Goal: Information Seeking & Learning: Learn about a topic

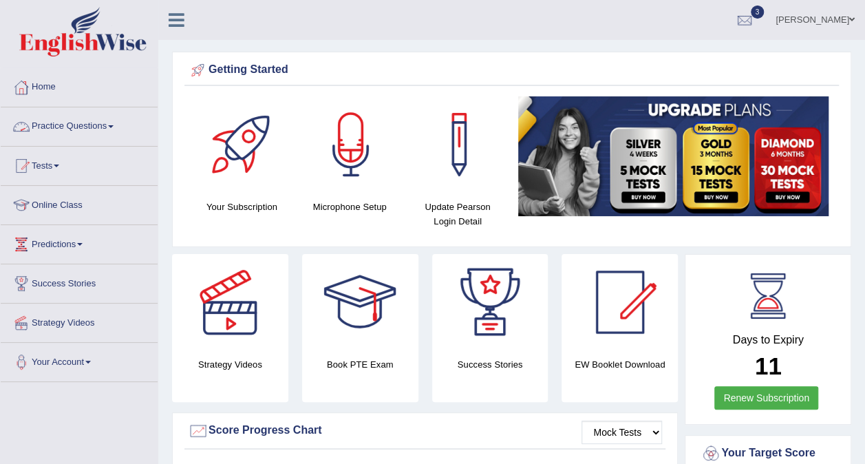
click at [117, 120] on link "Practice Questions" at bounding box center [79, 124] width 157 height 34
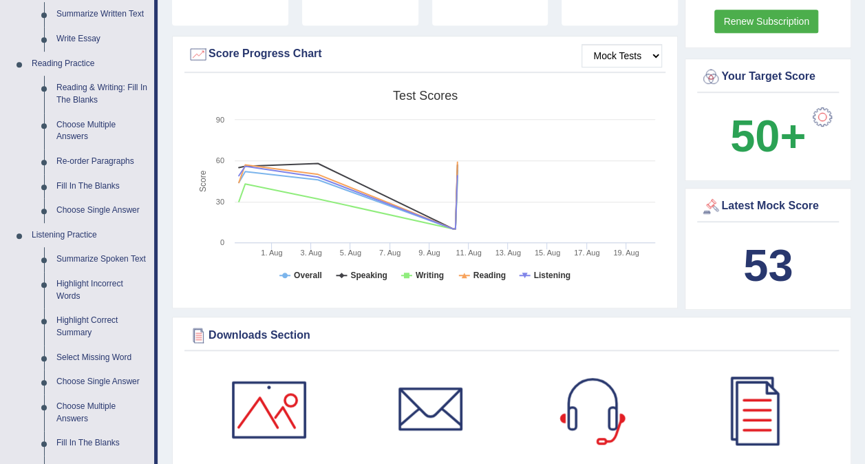
scroll to position [376, 0]
click at [95, 259] on link "Summarize Spoken Text" at bounding box center [102, 260] width 104 height 25
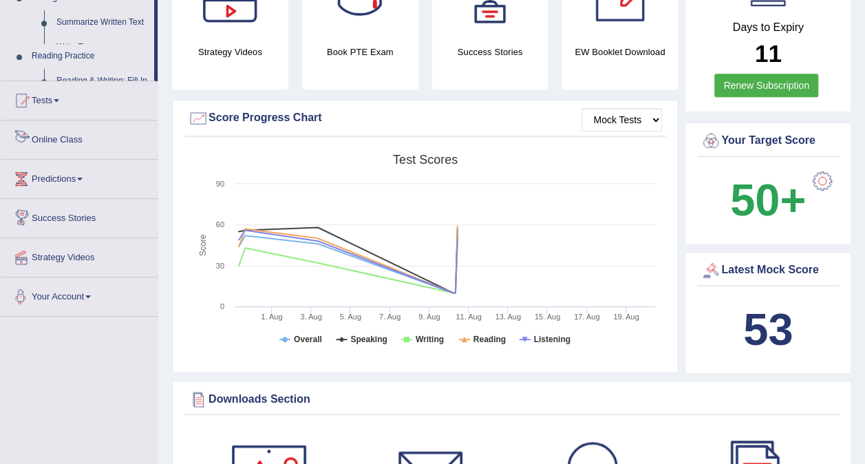
scroll to position [466, 0]
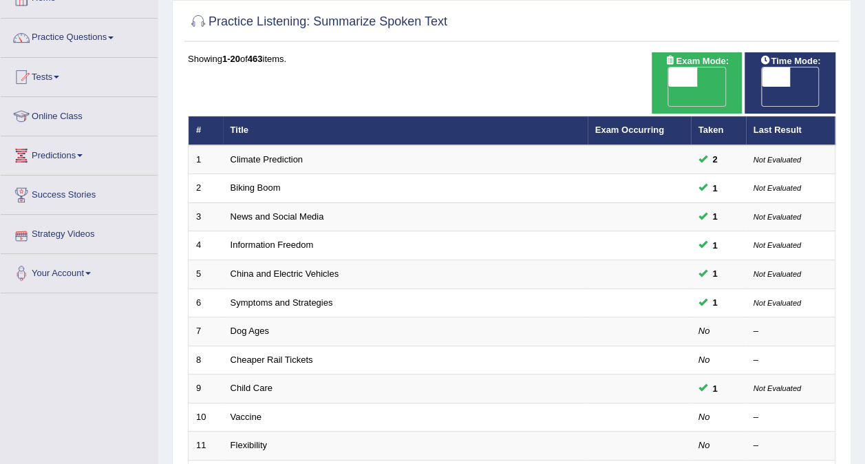
scroll to position [125, 0]
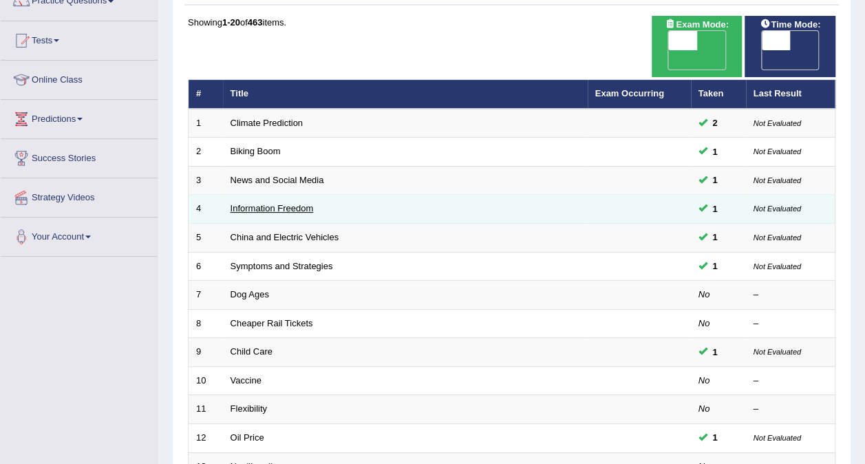
click at [286, 203] on link "Information Freedom" at bounding box center [271, 208] width 83 height 10
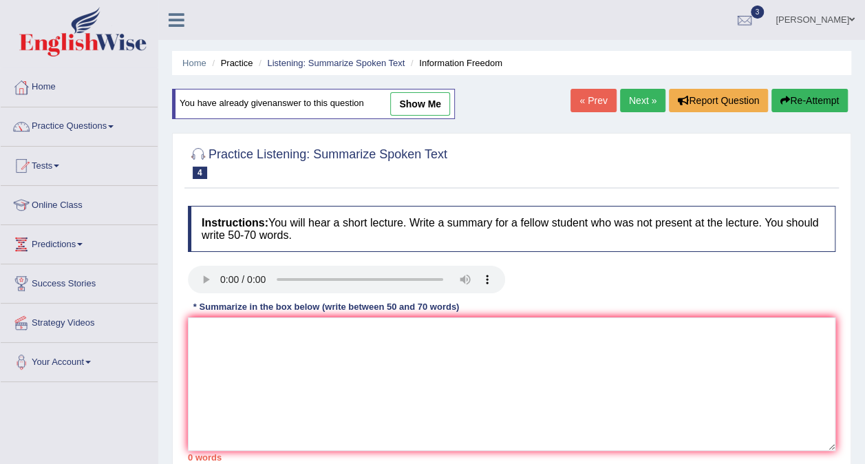
click at [428, 96] on link "show me" at bounding box center [420, 103] width 60 height 23
type textarea "A noteworthy point revealed in the lecture was information as important part of…"
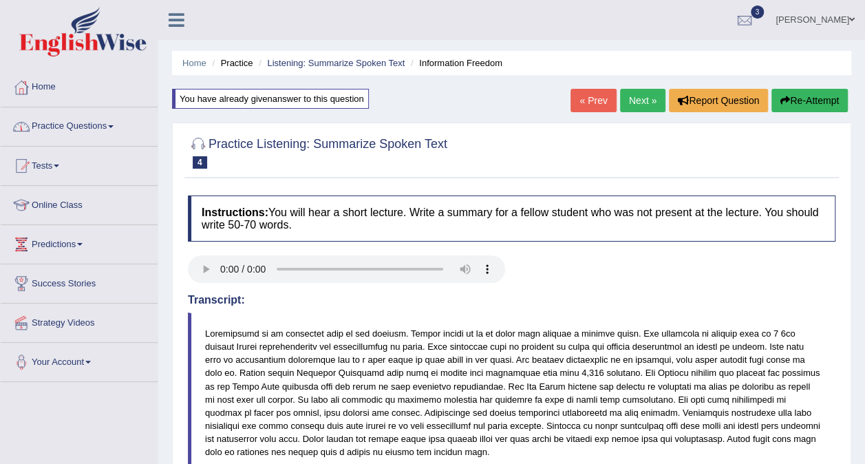
click at [101, 127] on link "Practice Questions" at bounding box center [79, 124] width 157 height 34
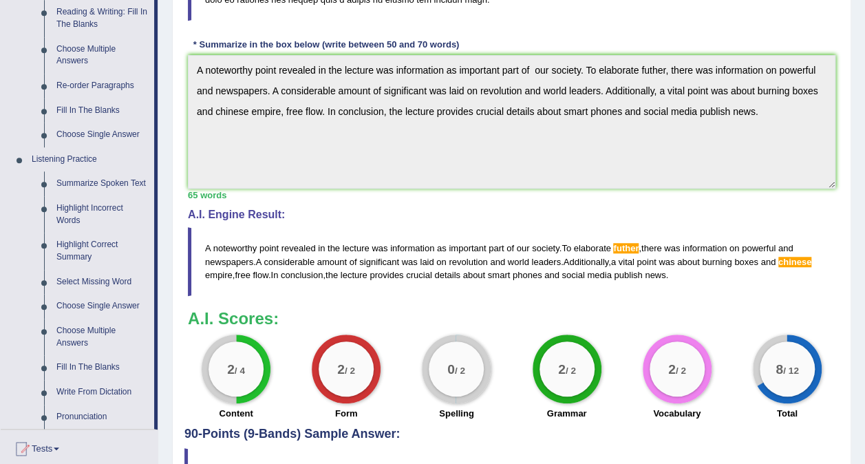
scroll to position [453, 0]
click at [106, 183] on link "Summarize Spoken Text" at bounding box center [102, 183] width 104 height 25
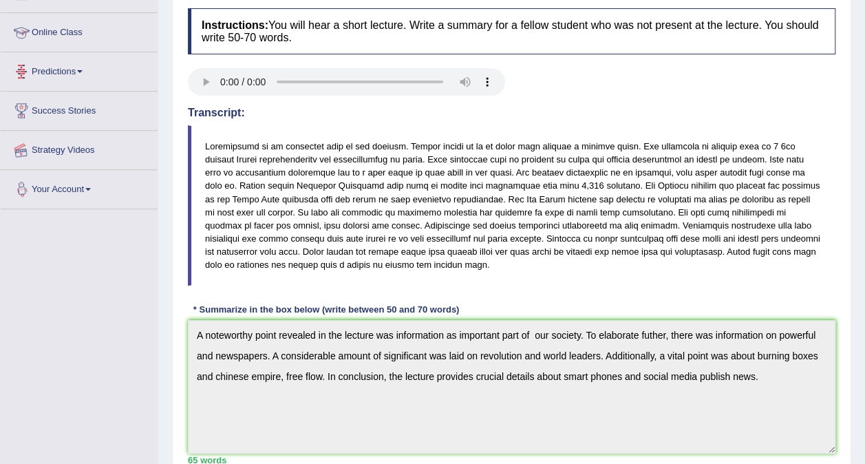
scroll to position [211, 0]
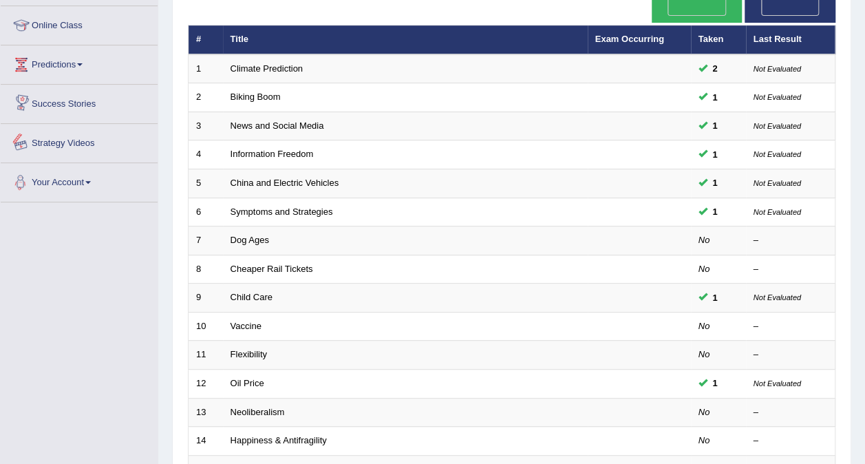
click at [106, 183] on link "Your Account" at bounding box center [79, 180] width 157 height 34
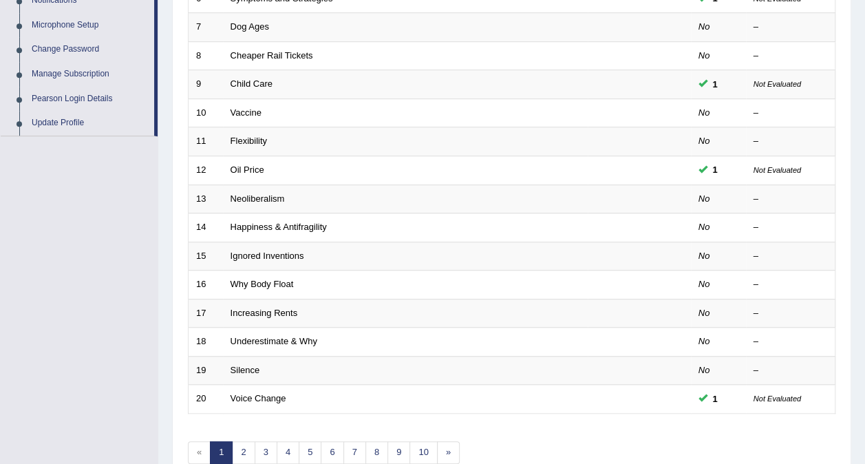
scroll to position [394, 0]
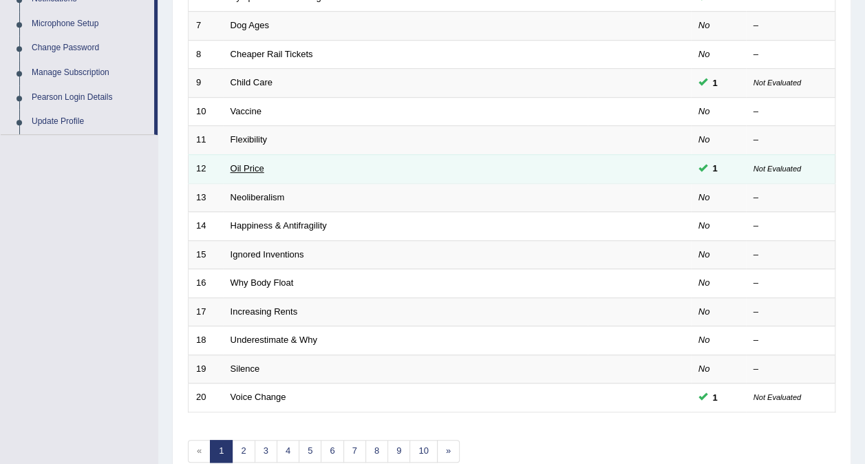
click at [237, 163] on link "Oil Price" at bounding box center [247, 168] width 34 height 10
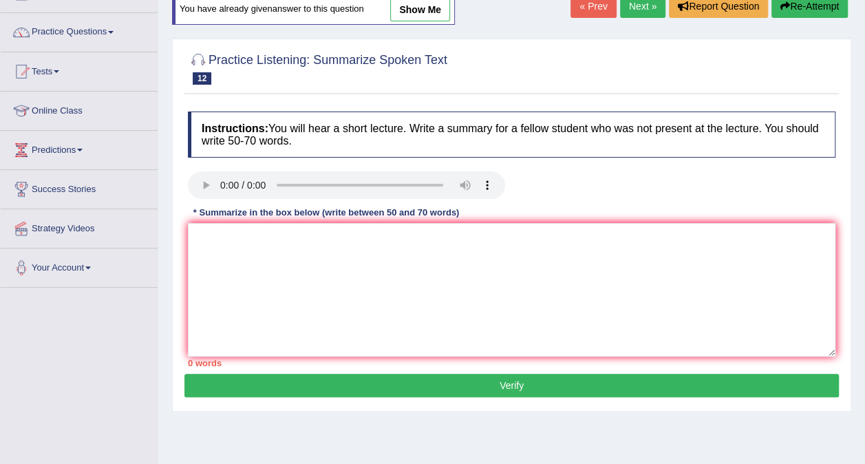
scroll to position [96, 0]
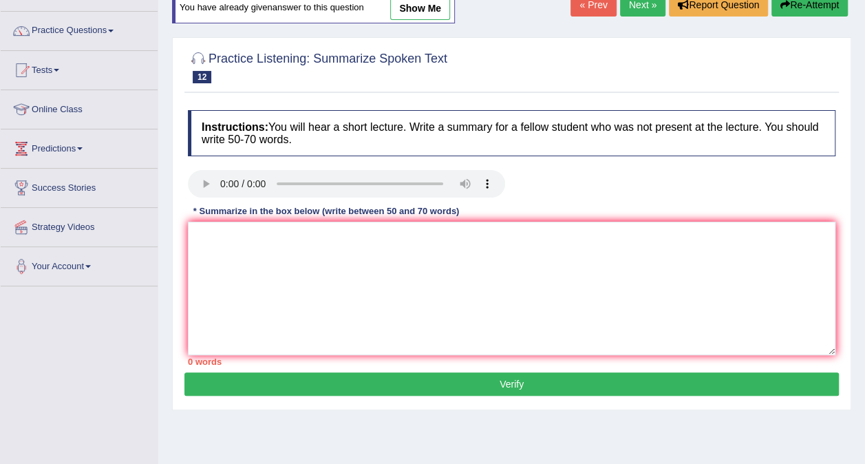
click at [420, 3] on link "show me" at bounding box center [420, 8] width 60 height 23
type textarea "A noteworthy point was revealed in the lecture was shell is the biggest Europe …"
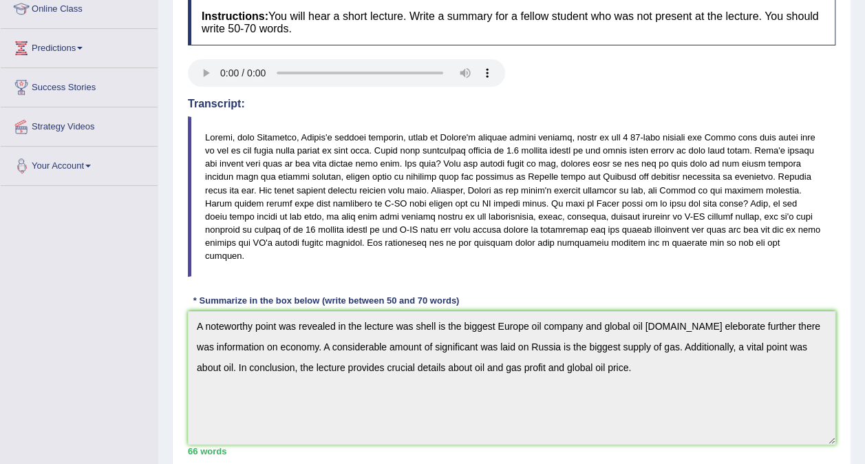
scroll to position [0, 0]
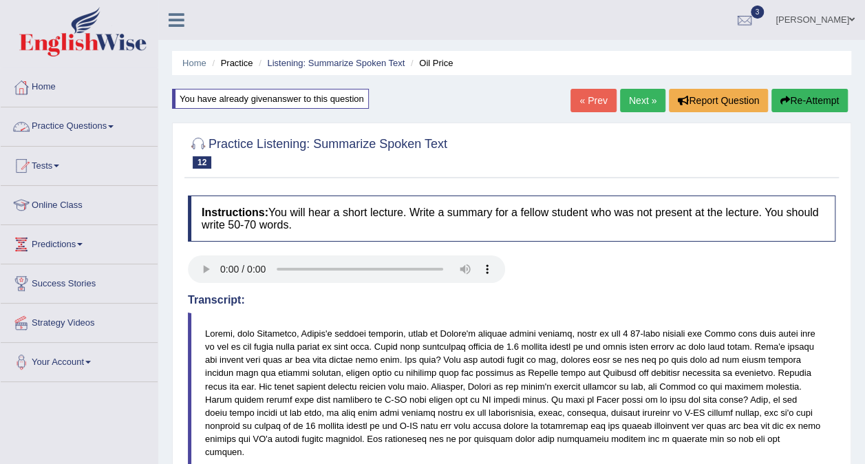
click at [104, 125] on link "Practice Questions" at bounding box center [79, 124] width 157 height 34
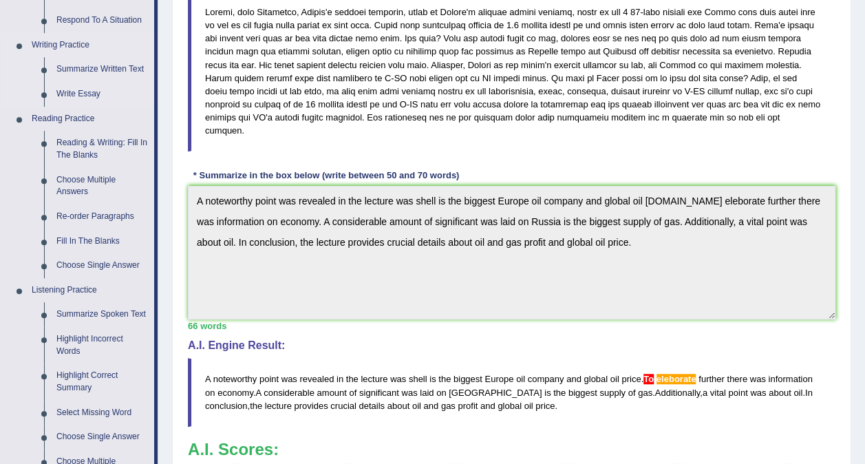
scroll to position [330, 0]
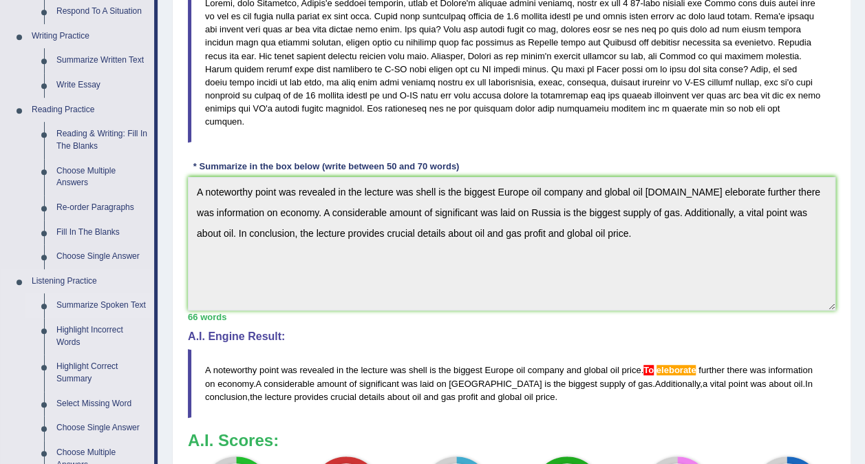
click at [113, 303] on link "Summarize Spoken Text" at bounding box center [102, 305] width 104 height 25
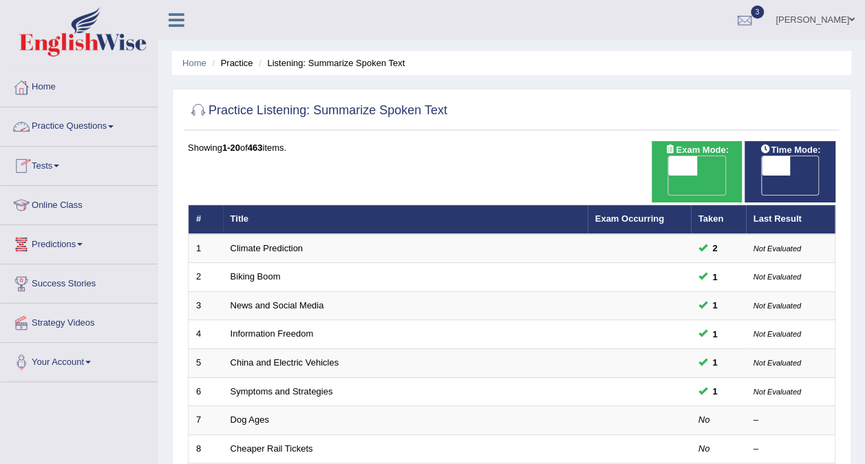
click at [119, 130] on link "Practice Questions" at bounding box center [79, 124] width 157 height 34
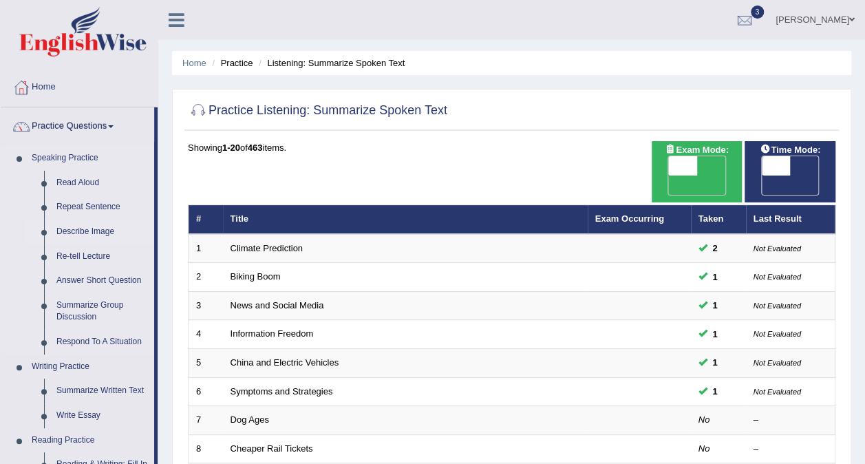
click at [109, 229] on link "Describe Image" at bounding box center [102, 231] width 104 height 25
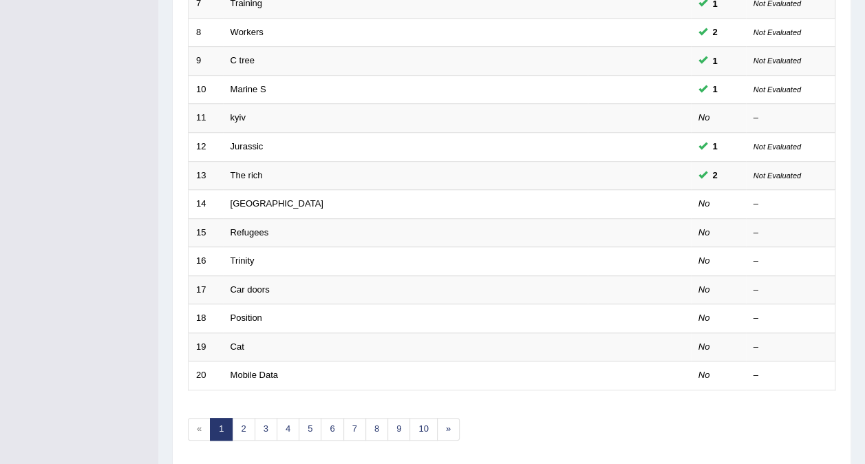
scroll to position [440, 0]
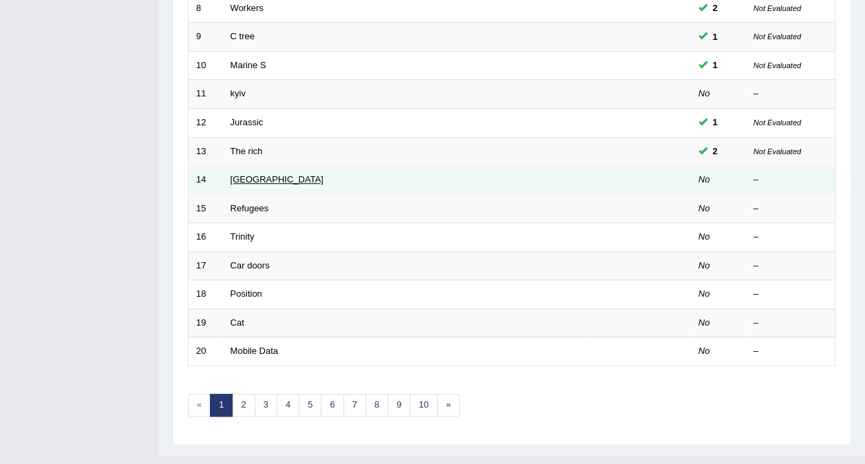
click at [237, 174] on link "[GEOGRAPHIC_DATA]" at bounding box center [276, 179] width 93 height 10
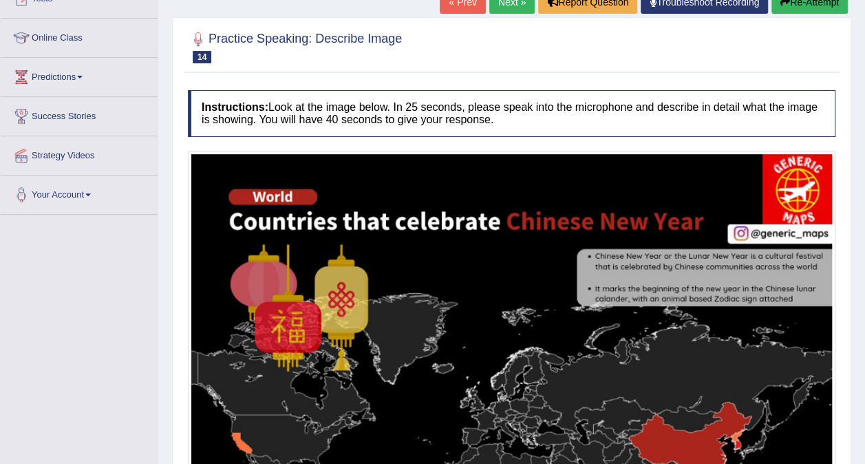
scroll to position [115, 0]
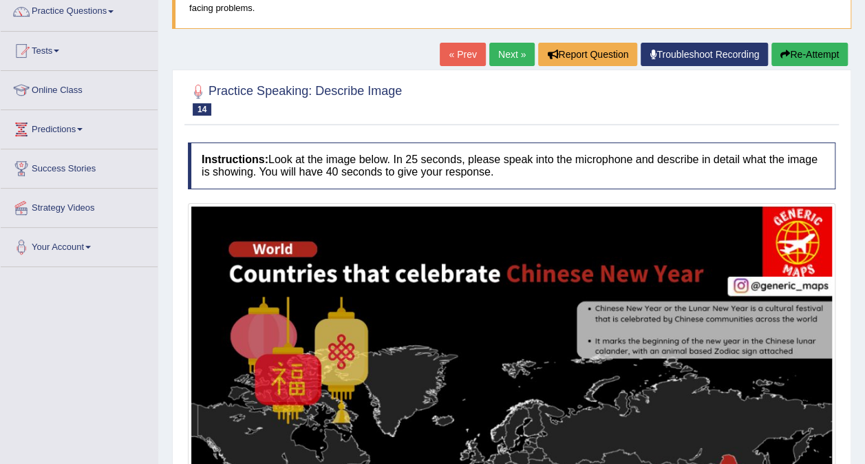
click at [111, 8] on link "Practice Questions" at bounding box center [79, 9] width 157 height 34
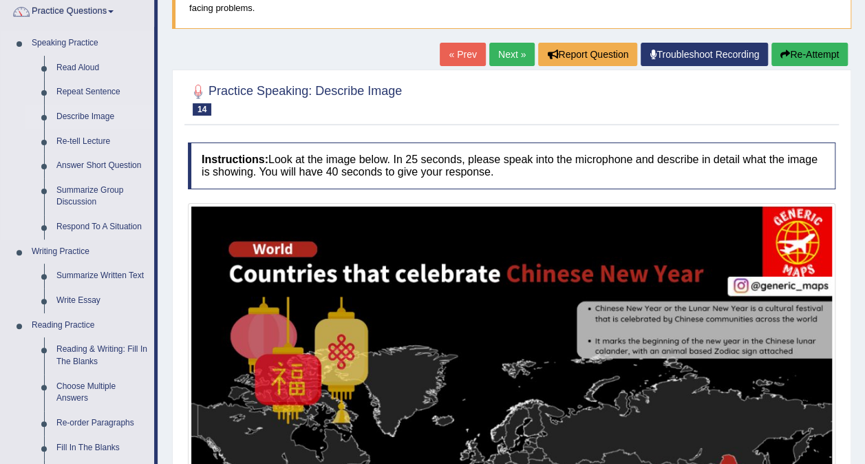
click at [105, 114] on link "Describe Image" at bounding box center [102, 117] width 104 height 25
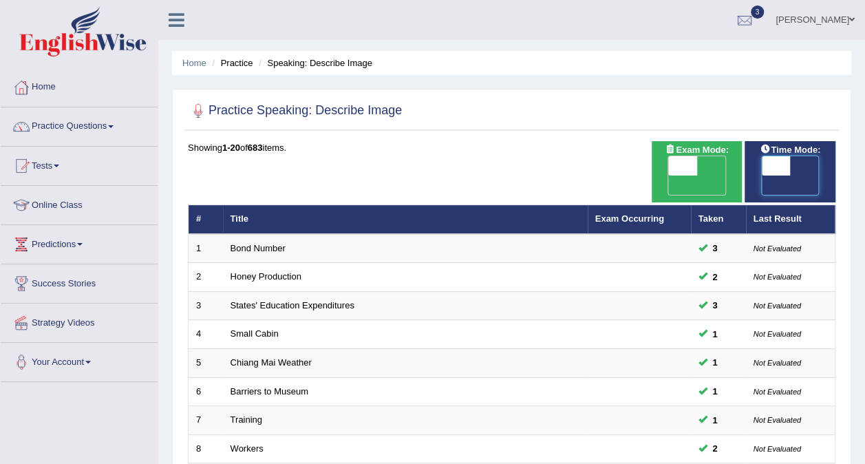
click at [786, 166] on span at bounding box center [776, 165] width 29 height 19
checkbox input "true"
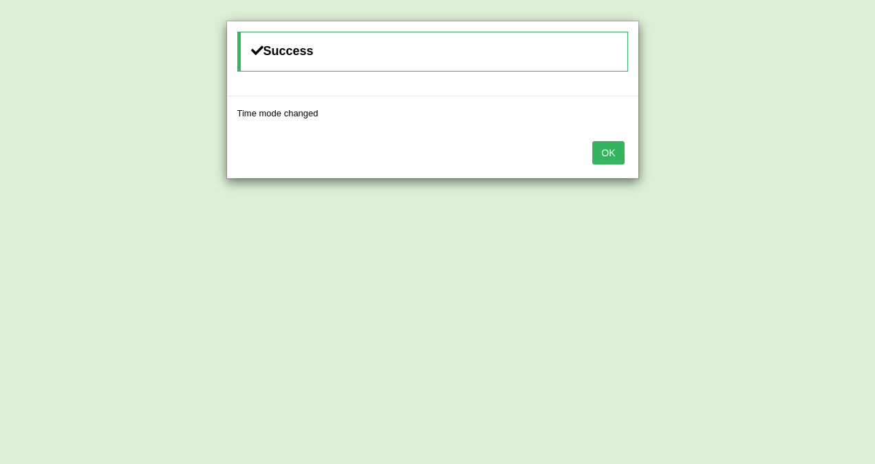
click at [614, 153] on button "OK" at bounding box center [608, 152] width 32 height 23
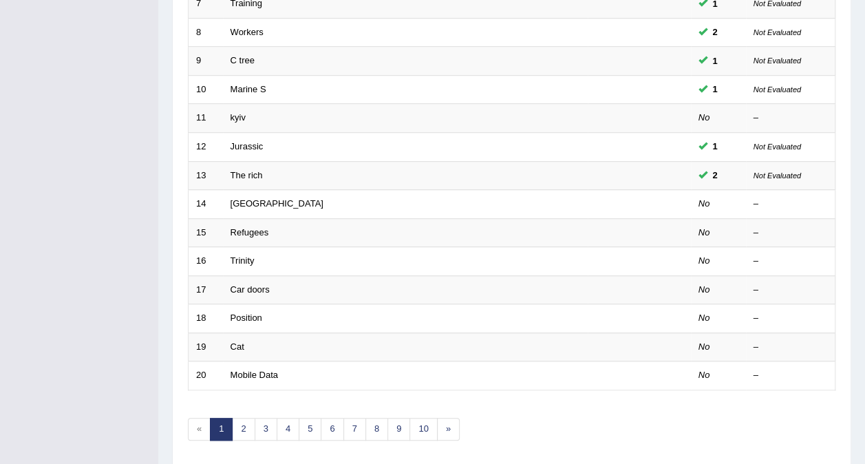
scroll to position [422, 0]
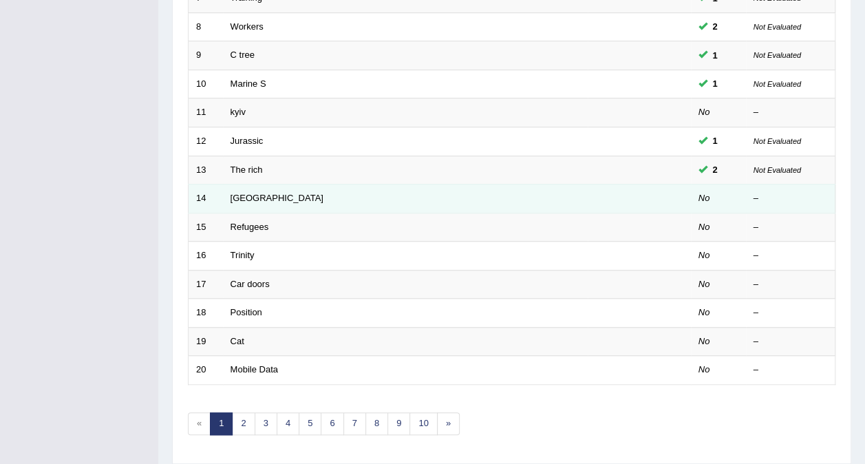
click at [249, 184] on td "Laos" at bounding box center [405, 198] width 365 height 29
click at [241, 193] on link "Laos" at bounding box center [276, 198] width 93 height 10
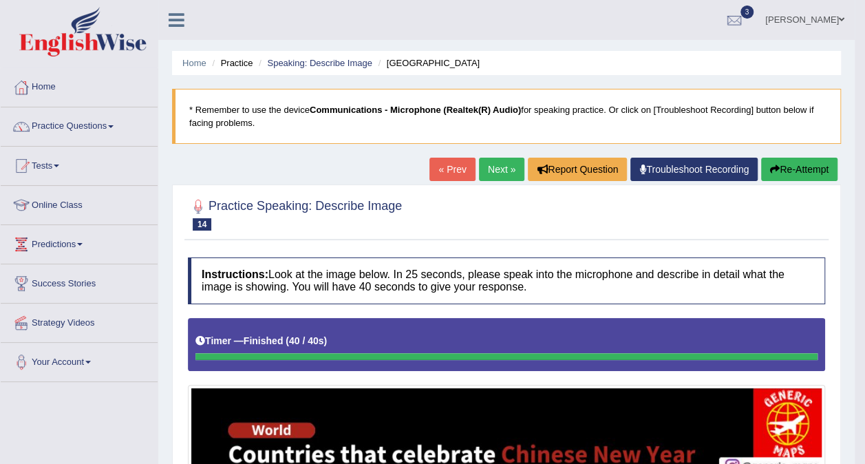
click at [498, 171] on link "Next »" at bounding box center [501, 169] width 45 height 23
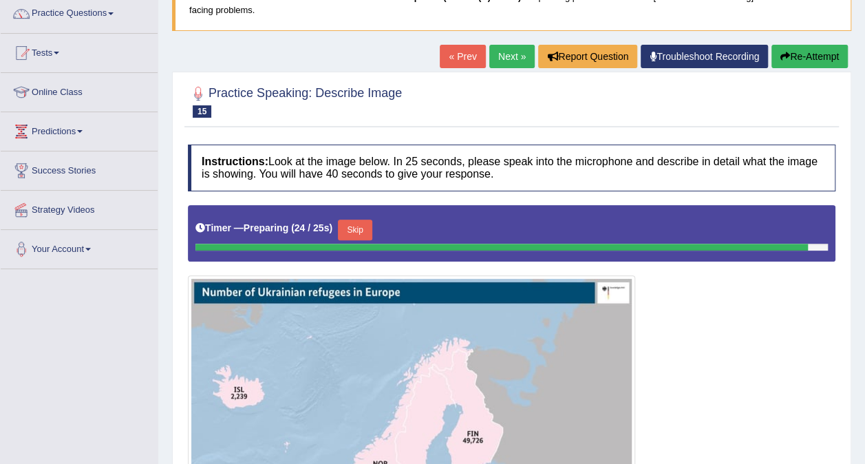
scroll to position [111, 0]
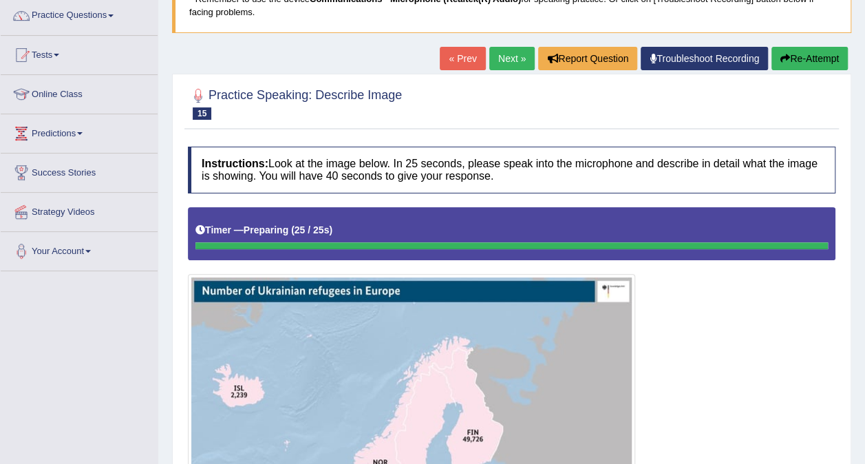
click at [516, 61] on link "Next »" at bounding box center [511, 58] width 45 height 23
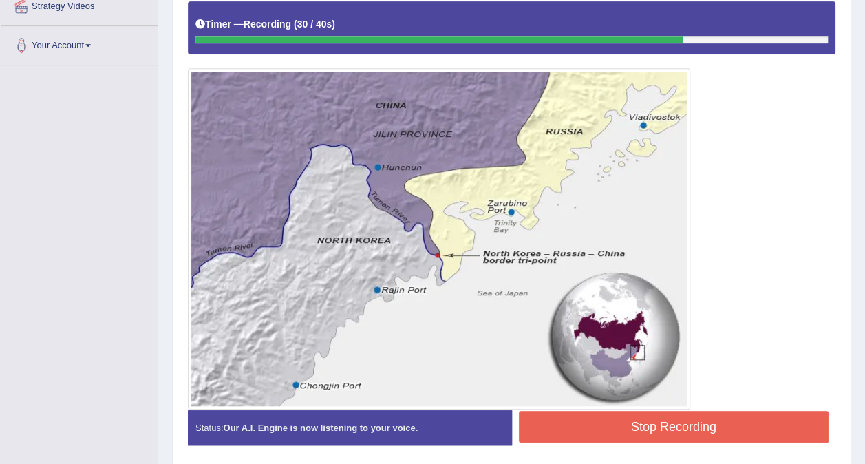
scroll to position [313, 0]
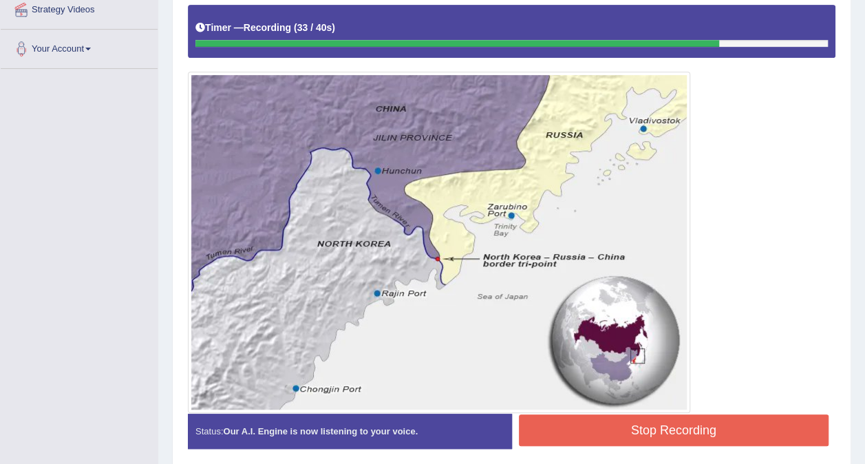
click at [695, 419] on button "Stop Recording" at bounding box center [674, 430] width 310 height 32
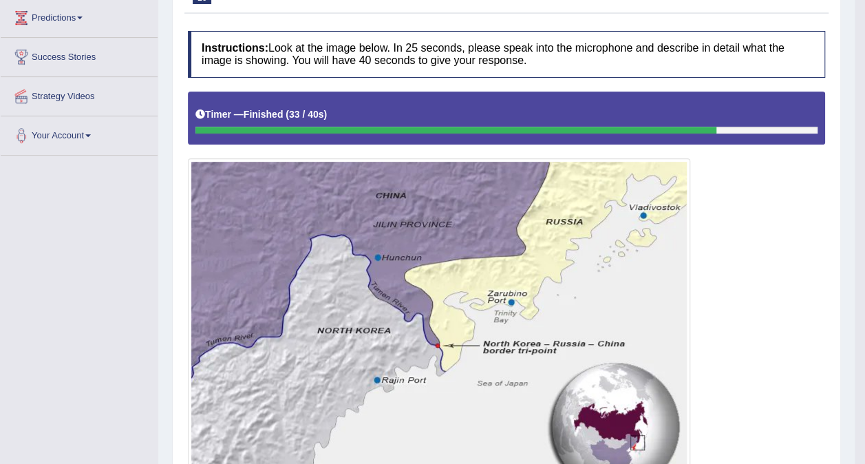
scroll to position [0, 0]
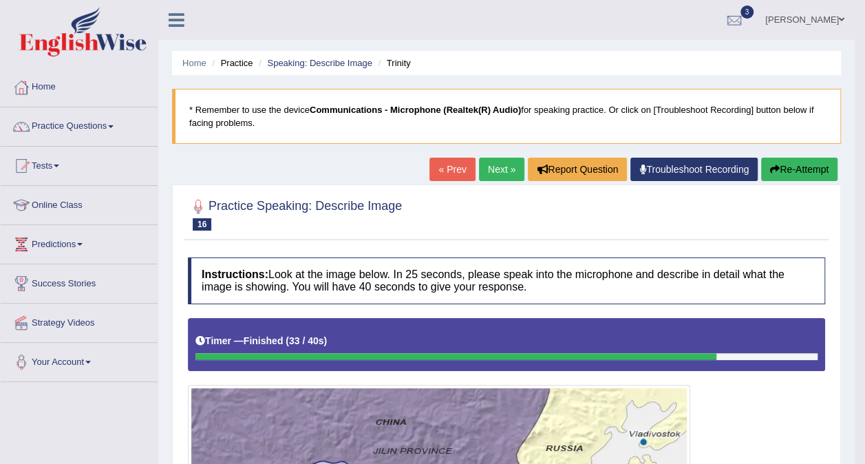
click at [493, 175] on link "Next »" at bounding box center [501, 169] width 45 height 23
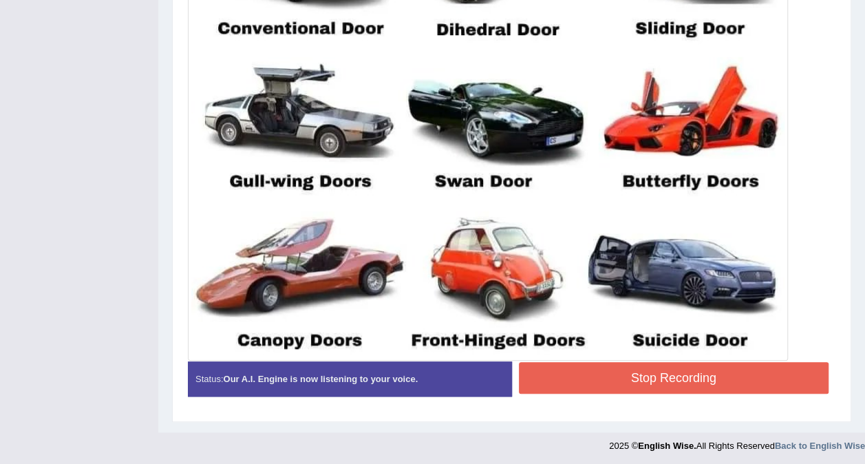
scroll to position [551, 0]
click at [687, 369] on button "Stop Recording" at bounding box center [674, 378] width 310 height 32
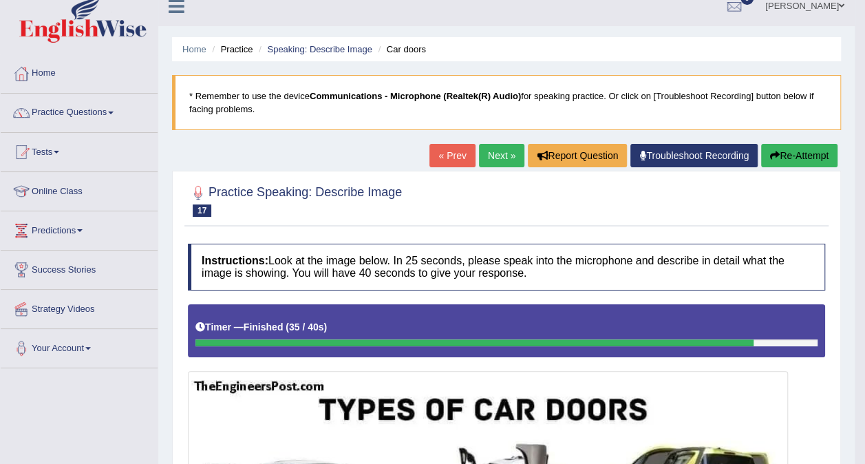
scroll to position [0, 0]
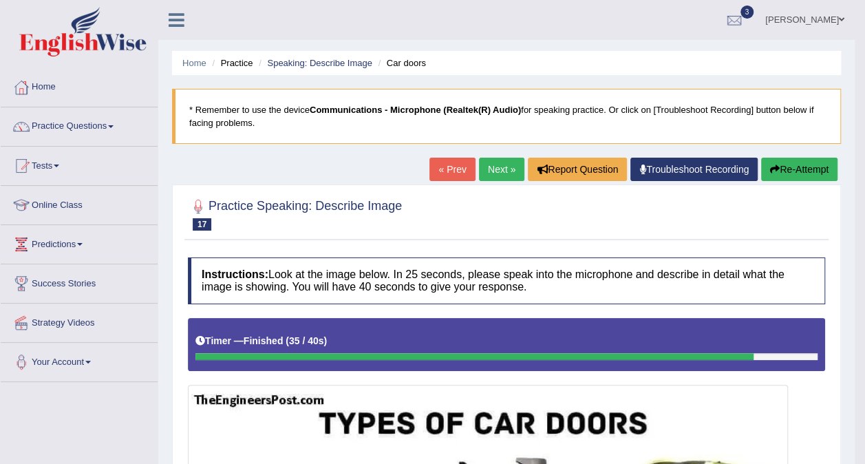
click at [497, 171] on link "Next »" at bounding box center [501, 169] width 45 height 23
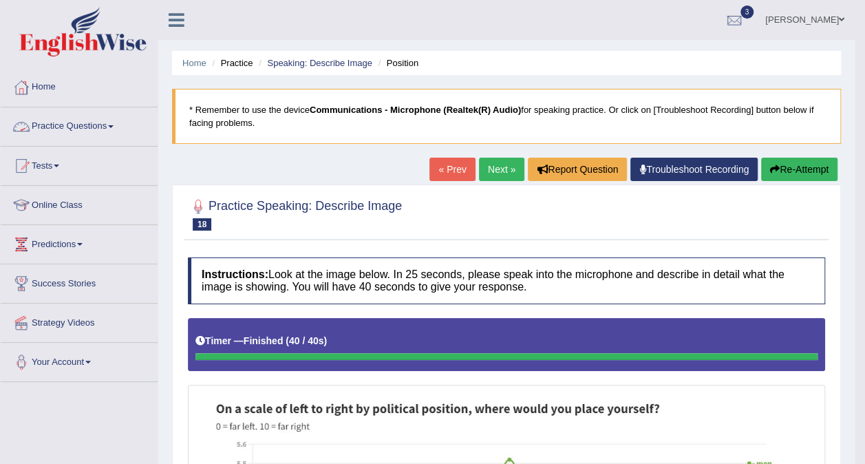
click at [114, 130] on link "Practice Questions" at bounding box center [79, 124] width 157 height 34
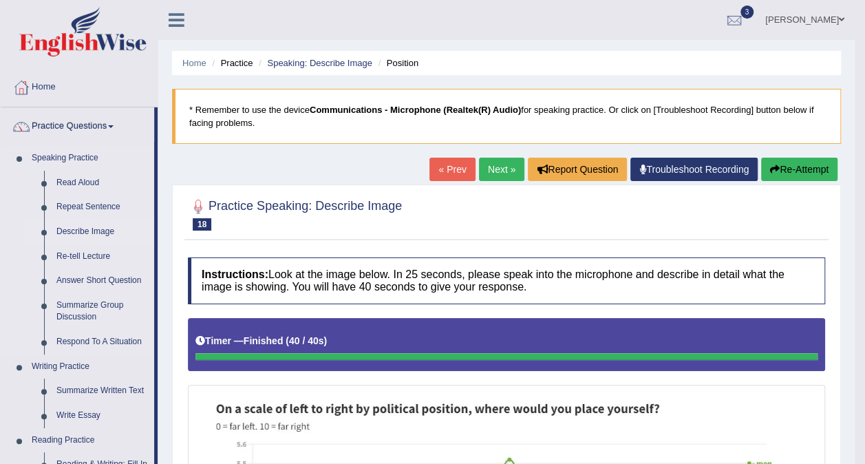
click at [92, 230] on link "Describe Image" at bounding box center [102, 231] width 104 height 25
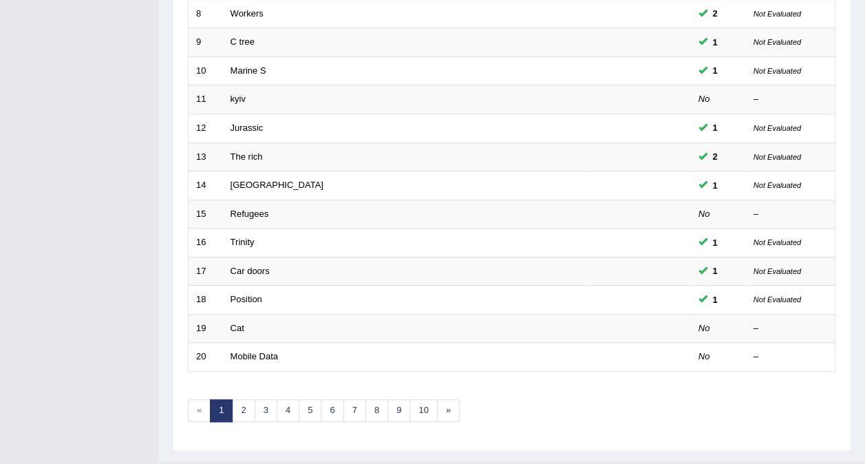
scroll to position [440, 0]
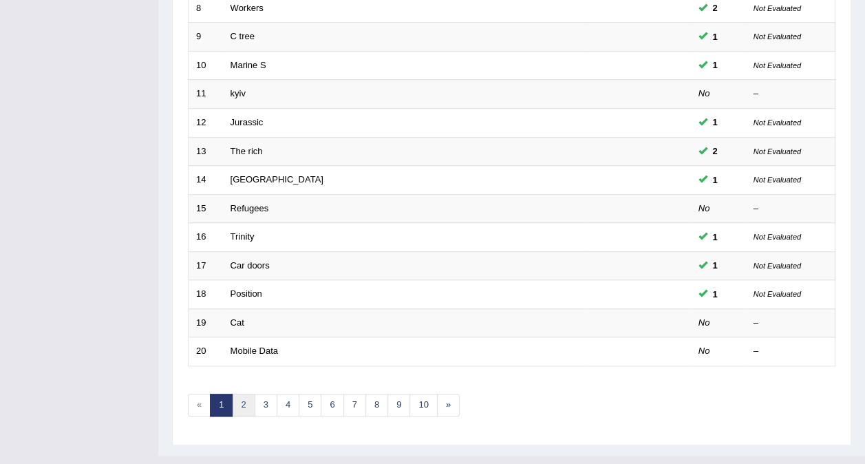
click at [239, 394] on link "2" at bounding box center [243, 405] width 23 height 23
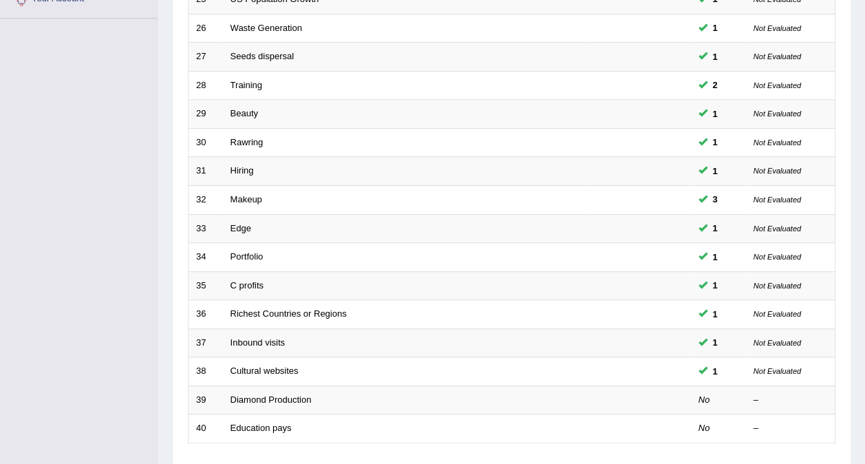
scroll to position [440, 0]
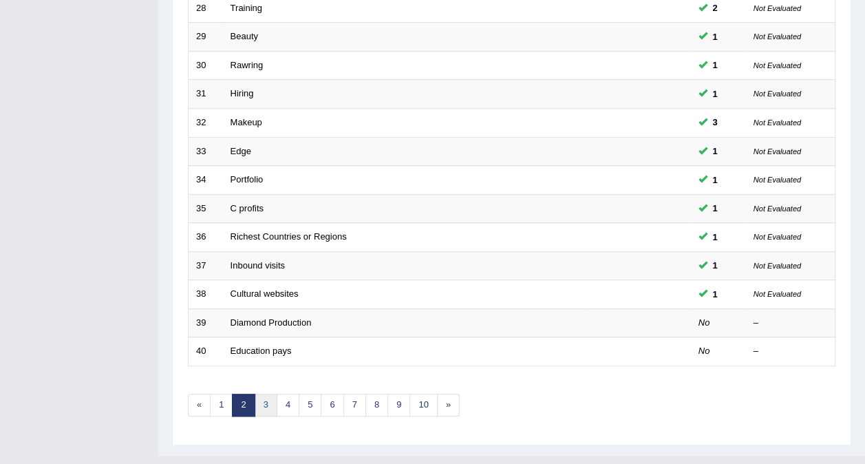
click at [263, 394] on link "3" at bounding box center [266, 405] width 23 height 23
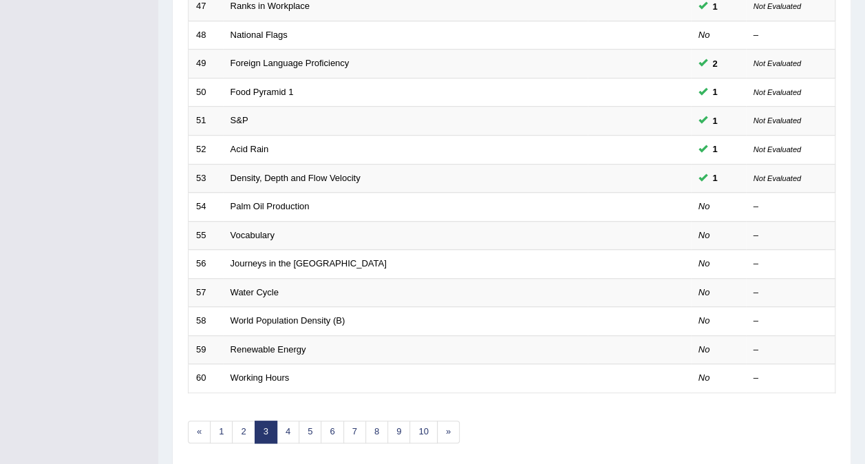
scroll to position [440, 0]
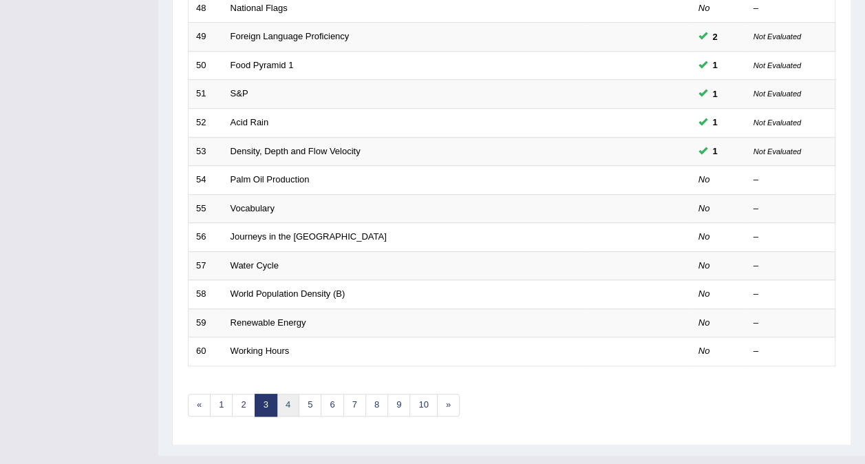
click at [286, 394] on link "4" at bounding box center [288, 405] width 23 height 23
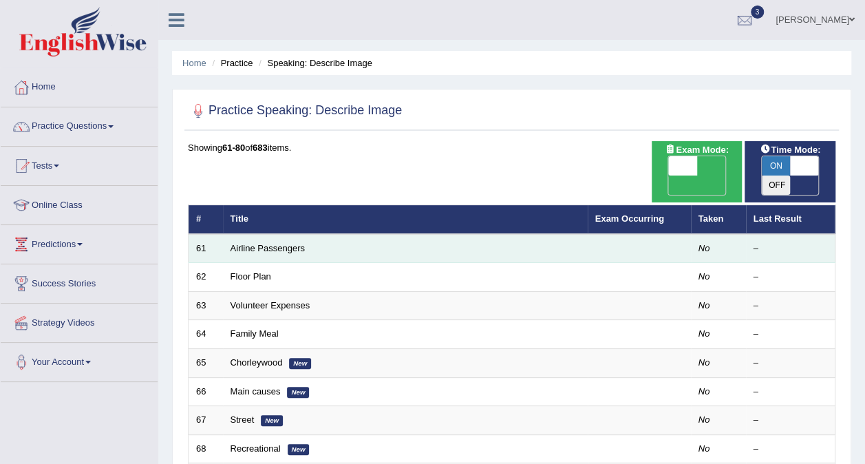
click at [226, 234] on td "Airline Passengers" at bounding box center [405, 248] width 365 height 29
drag, startPoint x: 226, startPoint y: 222, endPoint x: 272, endPoint y: 230, distance: 47.4
click at [272, 243] on link "Airline Passengers" at bounding box center [267, 248] width 74 height 10
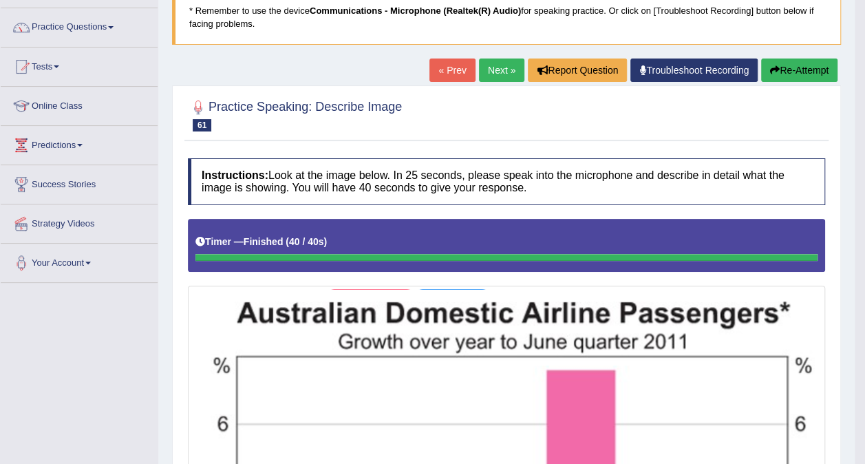
scroll to position [92, 0]
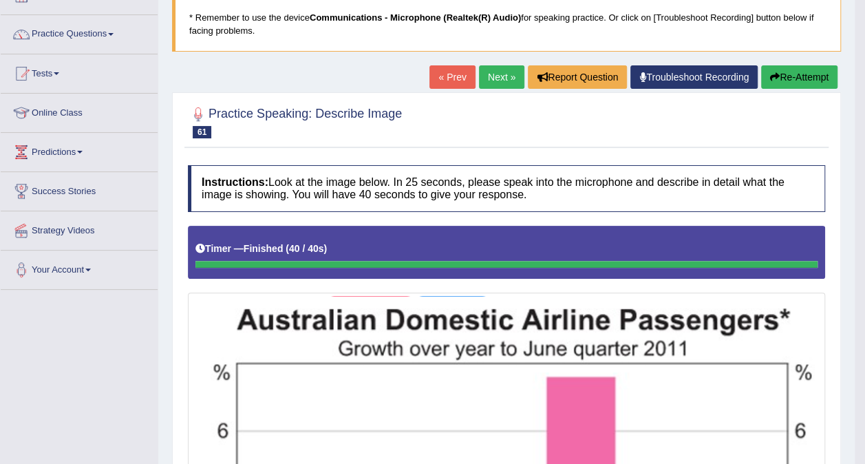
click at [509, 77] on link "Next »" at bounding box center [501, 76] width 45 height 23
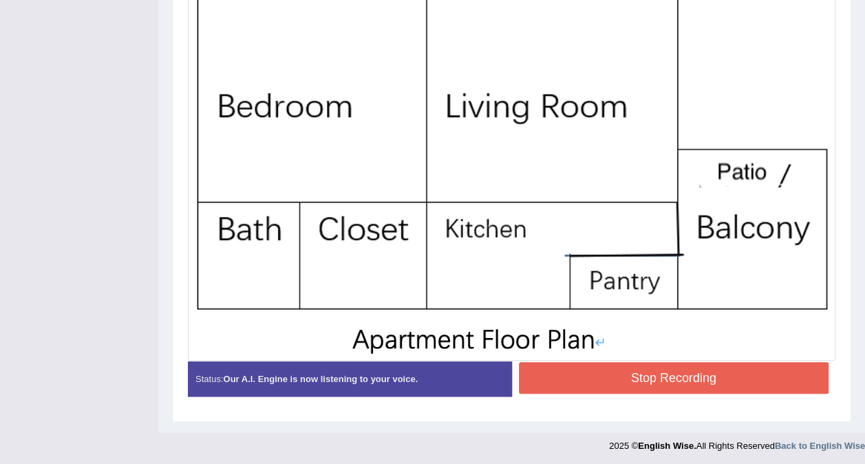
scroll to position [416, 0]
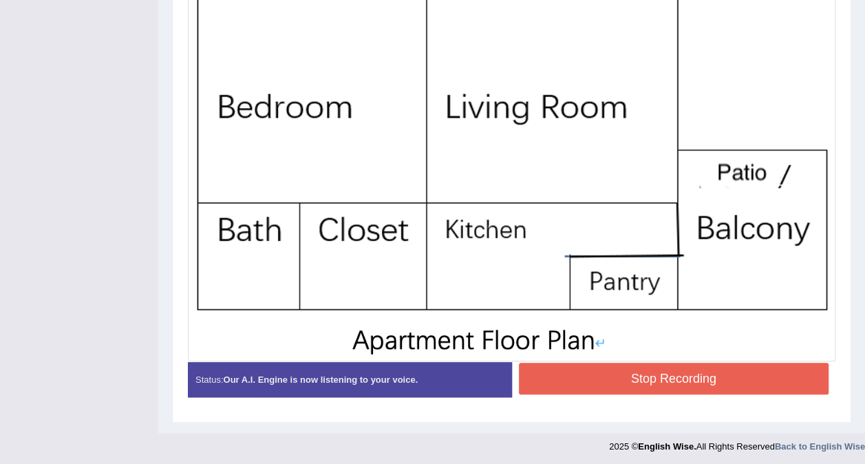
click at [509, 74] on img at bounding box center [511, 164] width 640 height 385
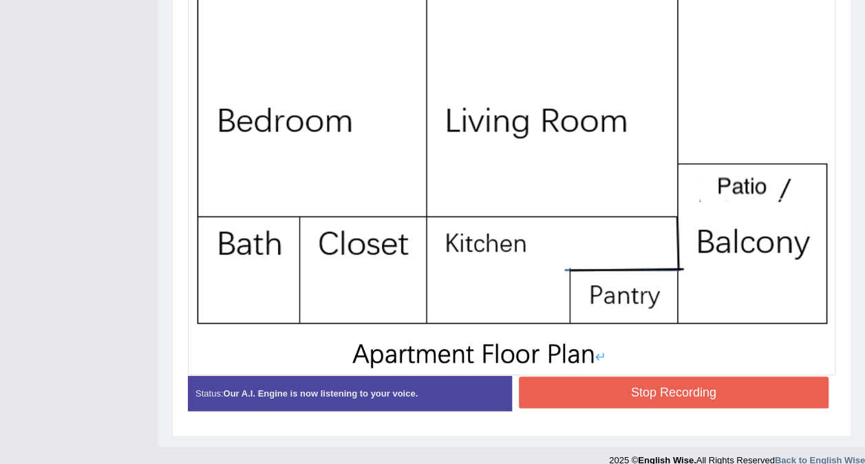
scroll to position [402, 0]
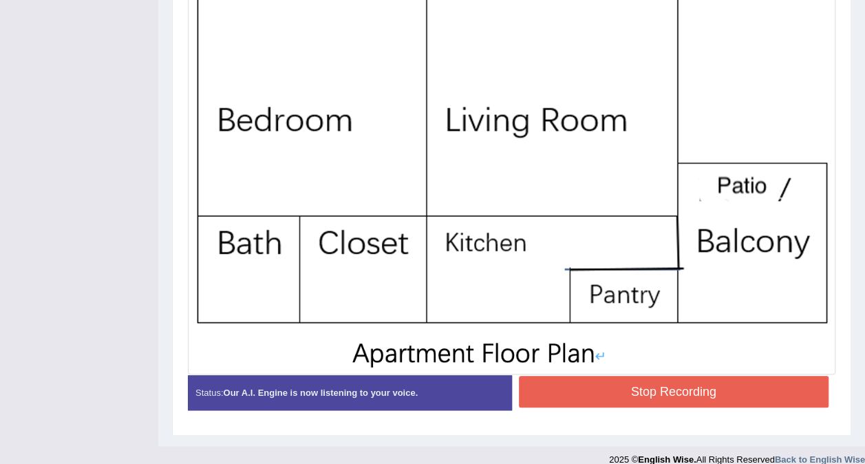
click at [658, 382] on button "Stop Recording" at bounding box center [674, 392] width 310 height 32
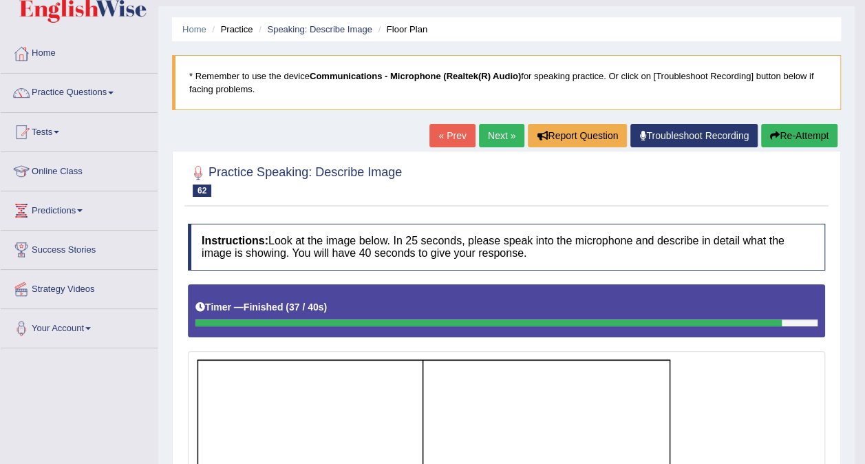
scroll to position [0, 0]
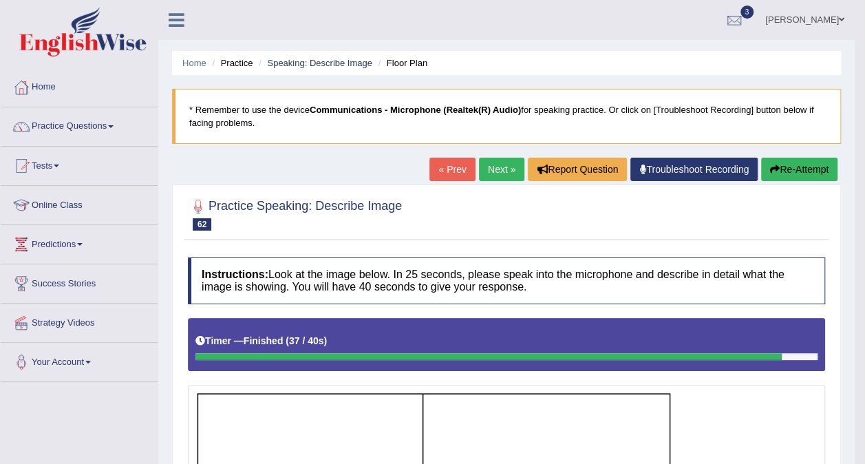
click at [503, 168] on link "Next »" at bounding box center [501, 169] width 45 height 23
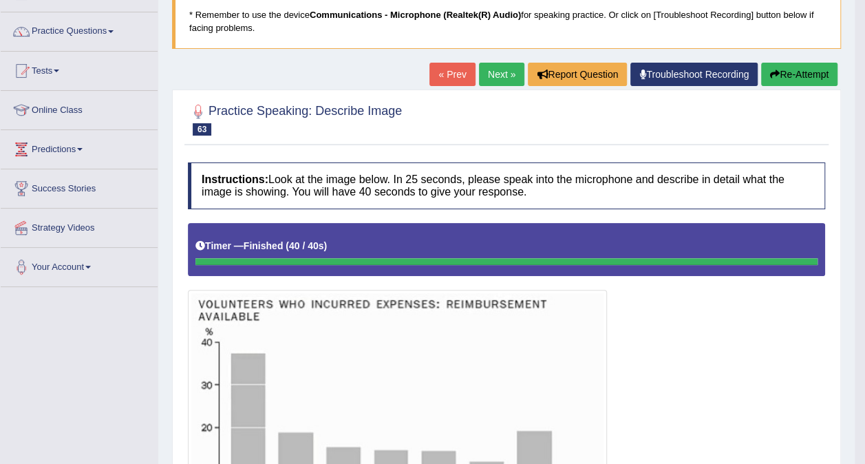
scroll to position [95, 0]
click at [798, 76] on button "Re-Attempt" at bounding box center [799, 74] width 76 height 23
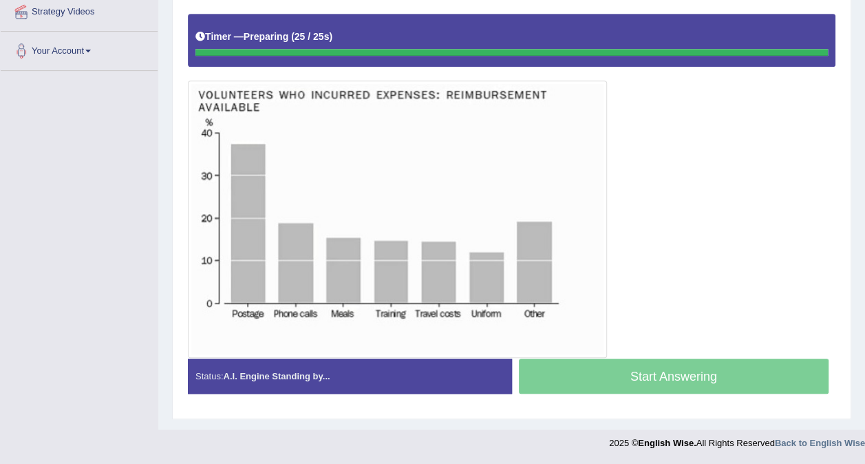
scroll to position [308, 0]
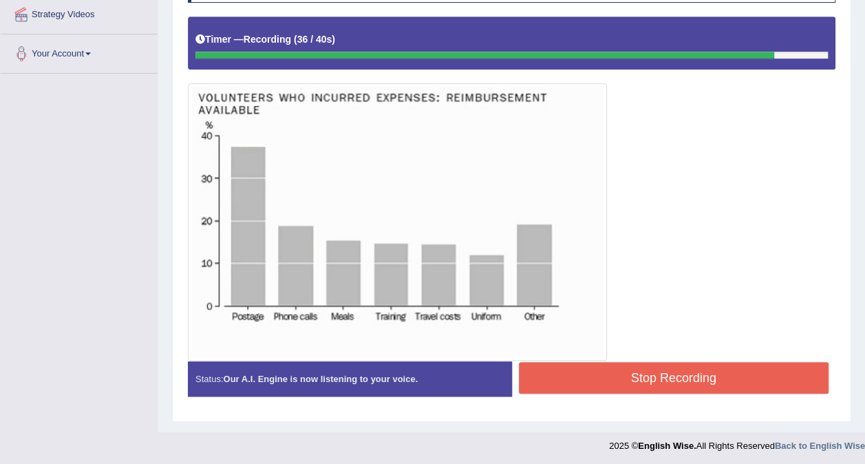
click at [709, 364] on button "Stop Recording" at bounding box center [674, 378] width 310 height 32
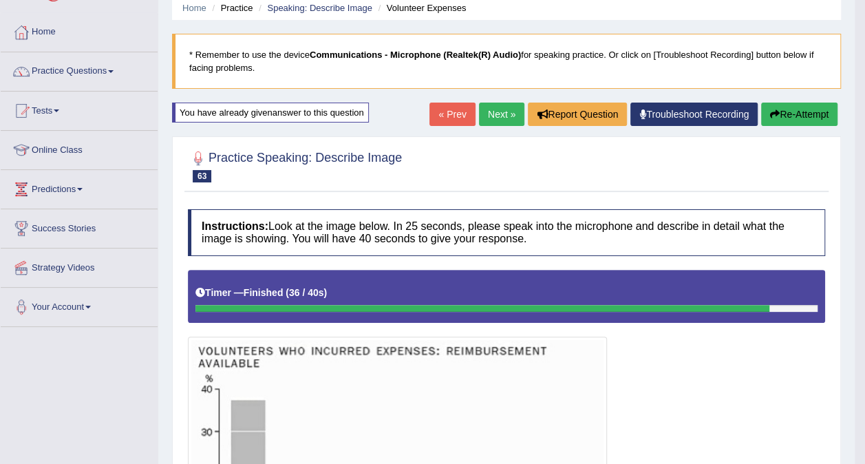
scroll to position [51, 0]
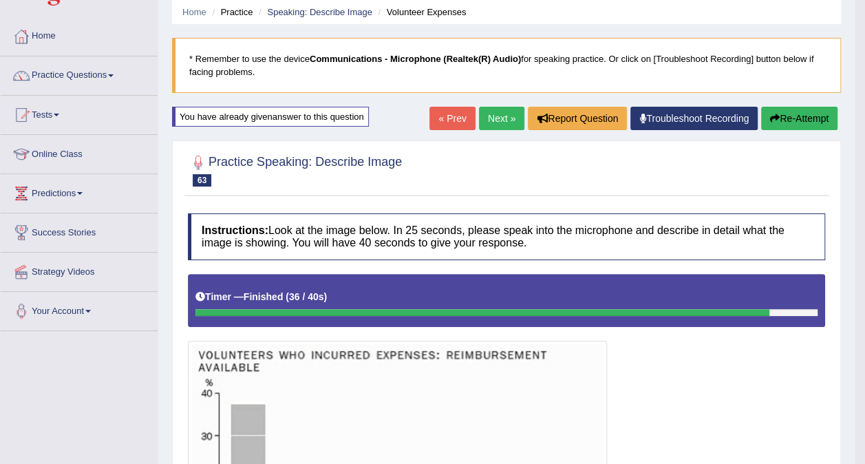
click at [776, 121] on icon "button" at bounding box center [775, 119] width 10 height 10
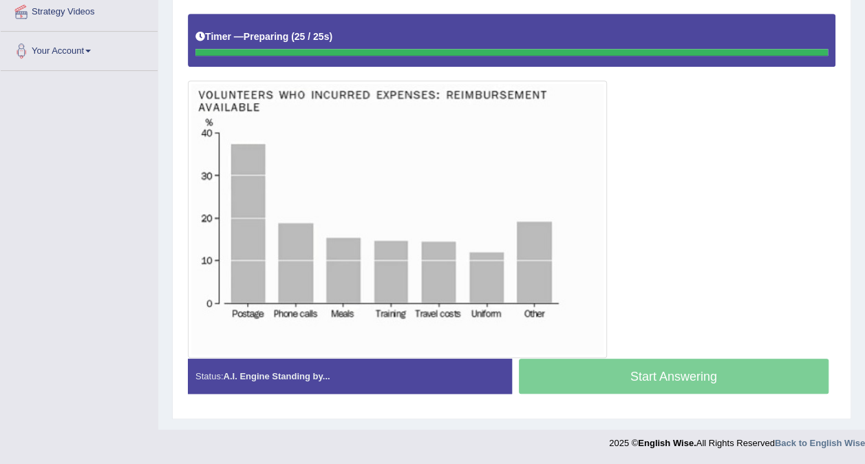
scroll to position [308, 0]
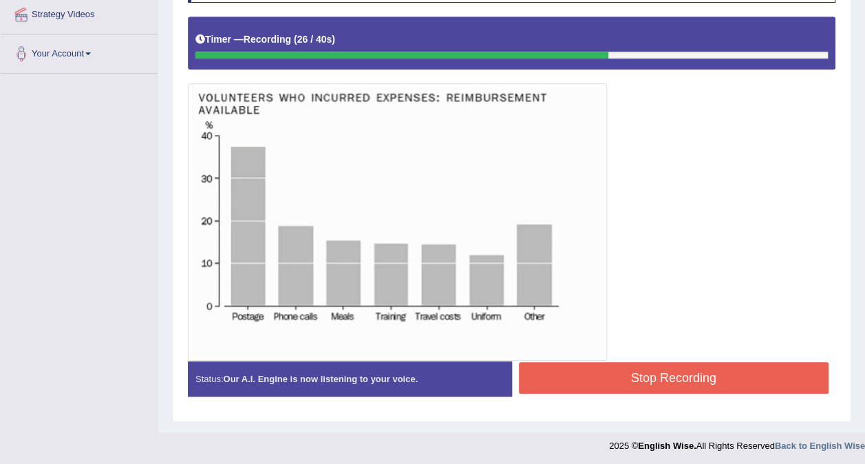
click at [681, 376] on button "Stop Recording" at bounding box center [674, 378] width 310 height 32
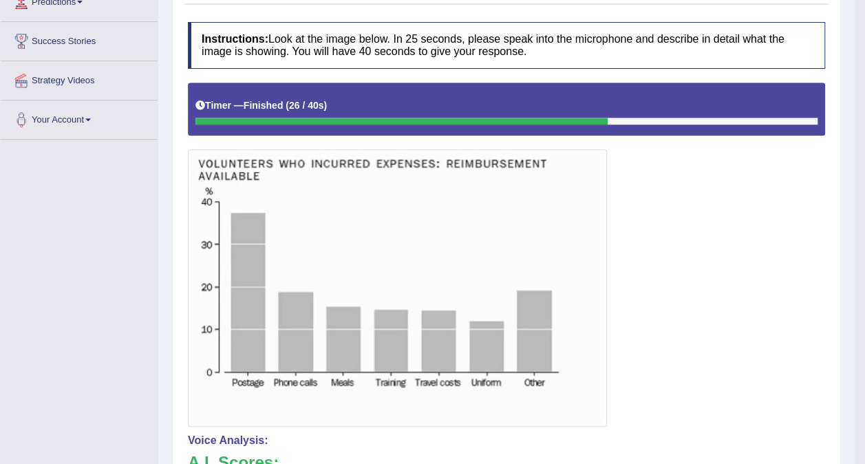
scroll to position [0, 0]
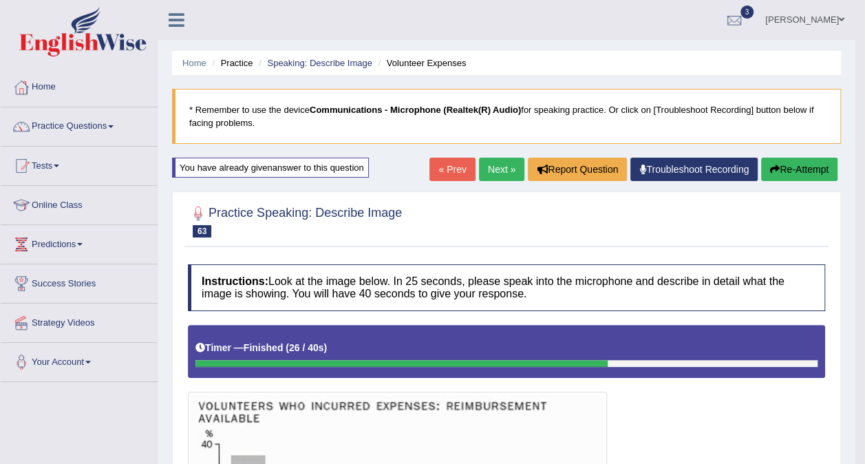
click at [495, 168] on link "Next »" at bounding box center [501, 169] width 45 height 23
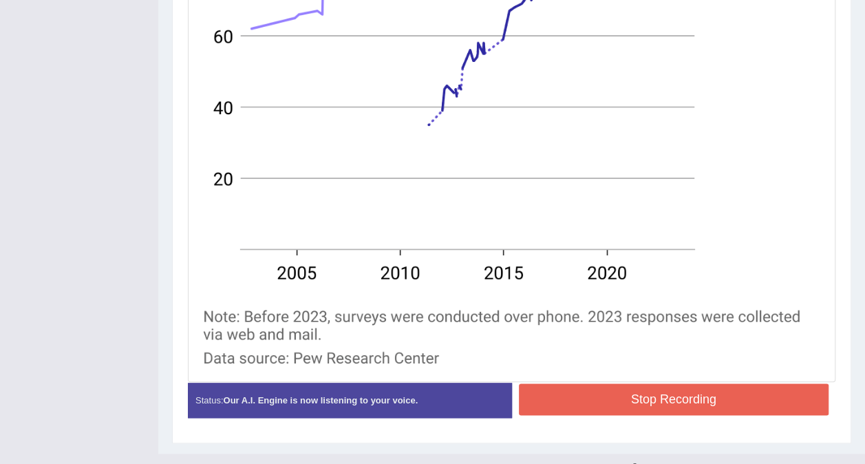
scroll to position [612, 0]
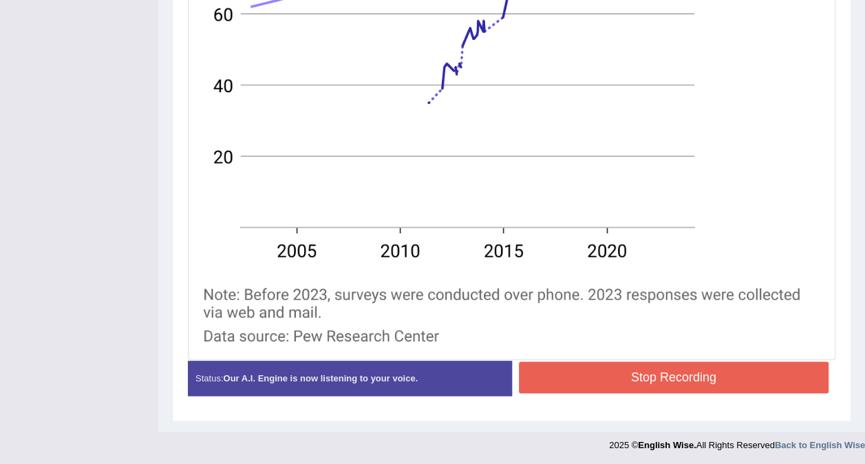
click at [633, 387] on button "Stop Recording" at bounding box center [674, 377] width 310 height 32
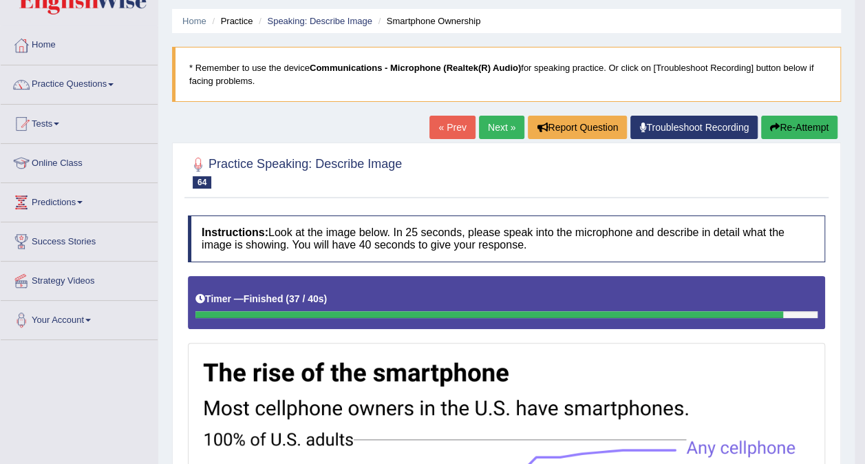
scroll to position [0, 0]
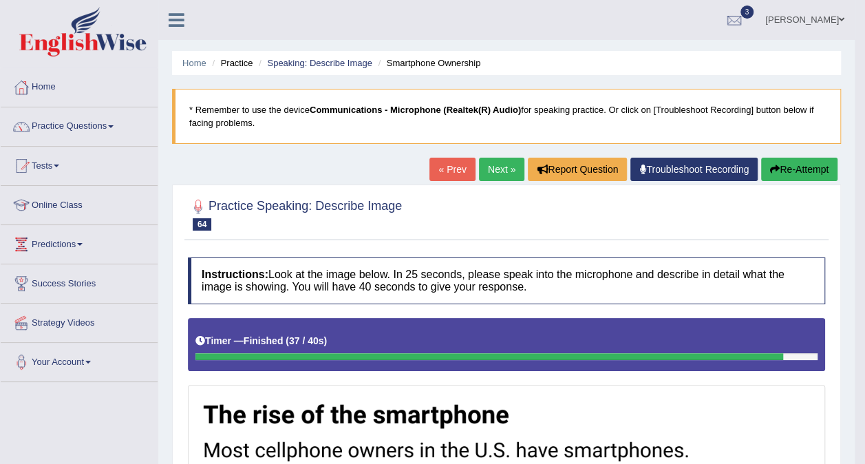
click at [499, 169] on link "Next »" at bounding box center [501, 169] width 45 height 23
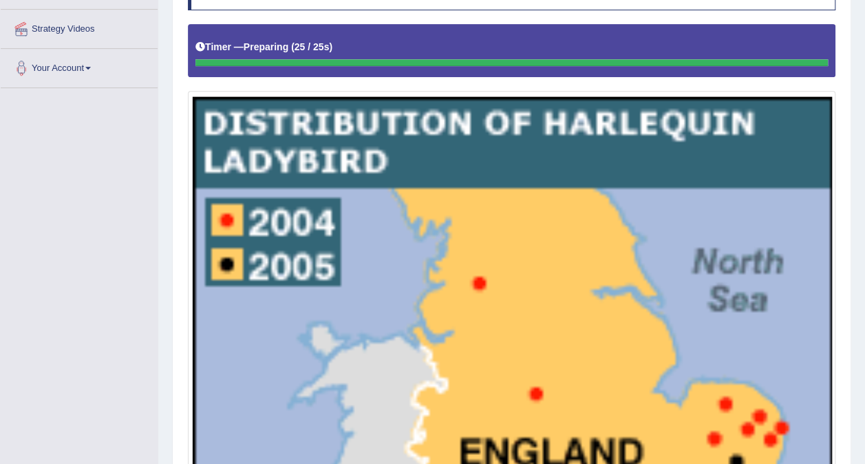
scroll to position [293, 0]
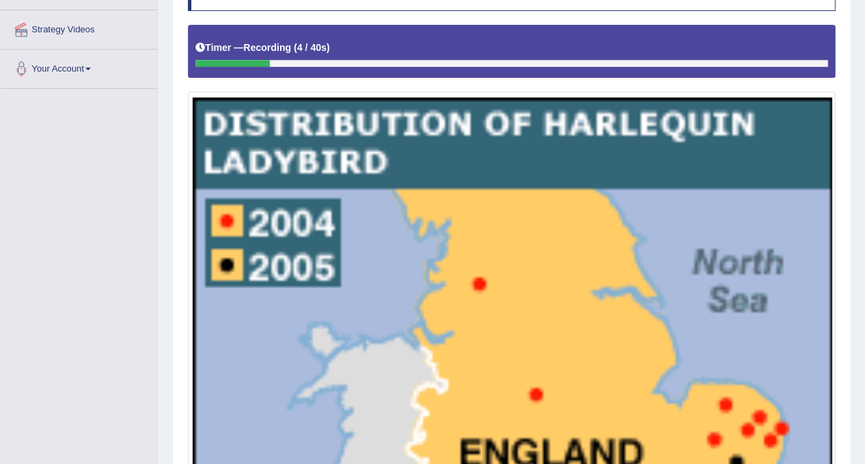
click at [497, 184] on img at bounding box center [511, 441] width 640 height 693
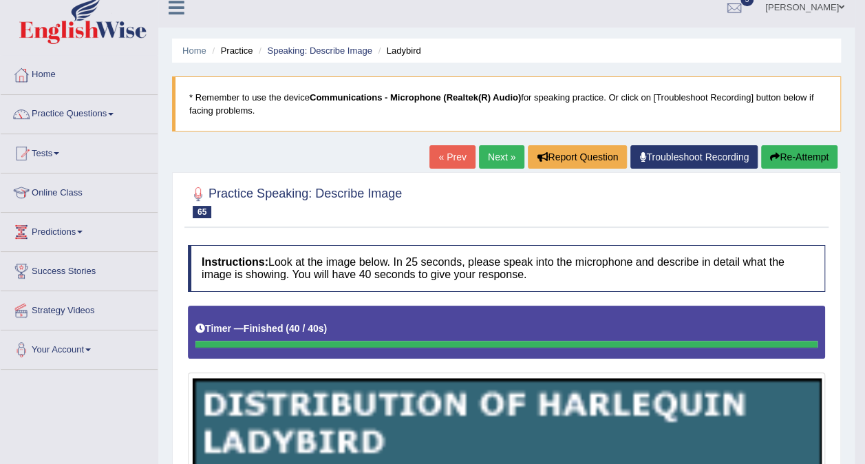
scroll to position [0, 0]
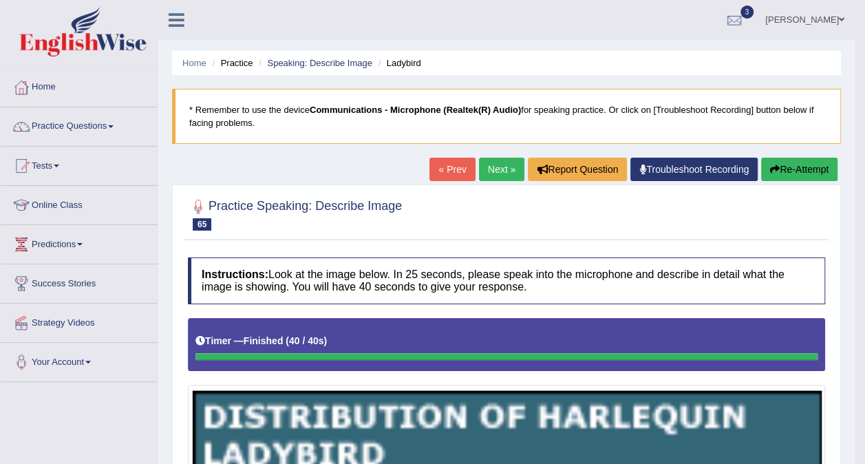
click at [509, 166] on link "Next »" at bounding box center [501, 169] width 45 height 23
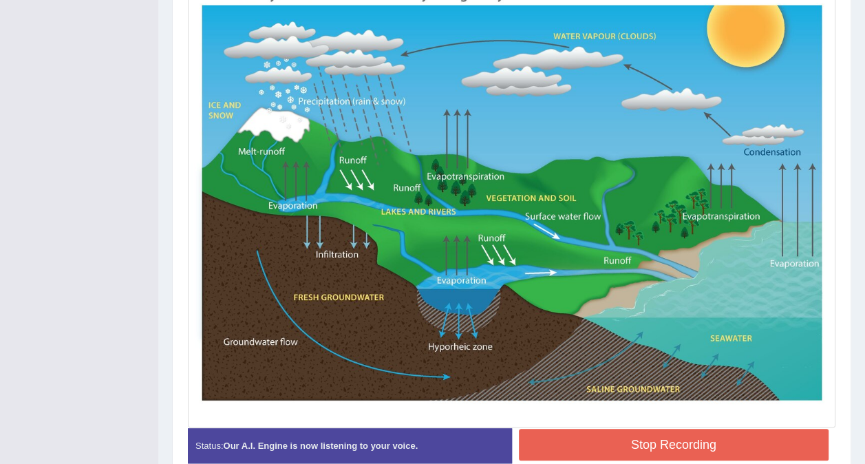
scroll to position [418, 0]
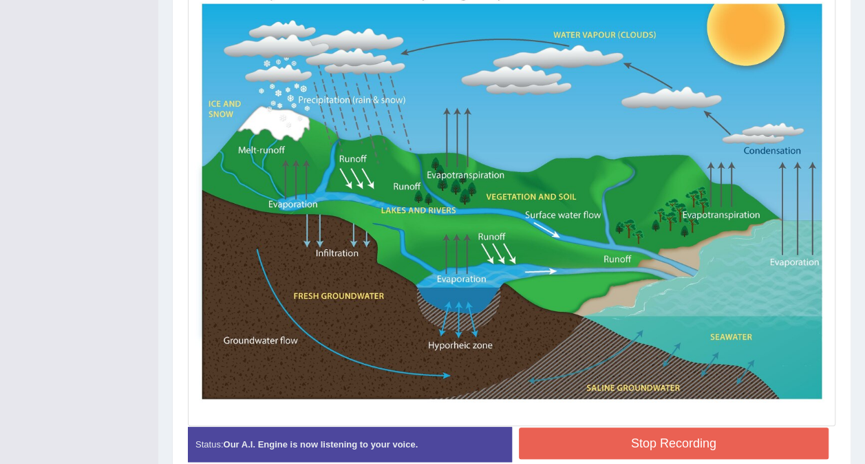
click at [509, 166] on img at bounding box center [511, 196] width 640 height 453
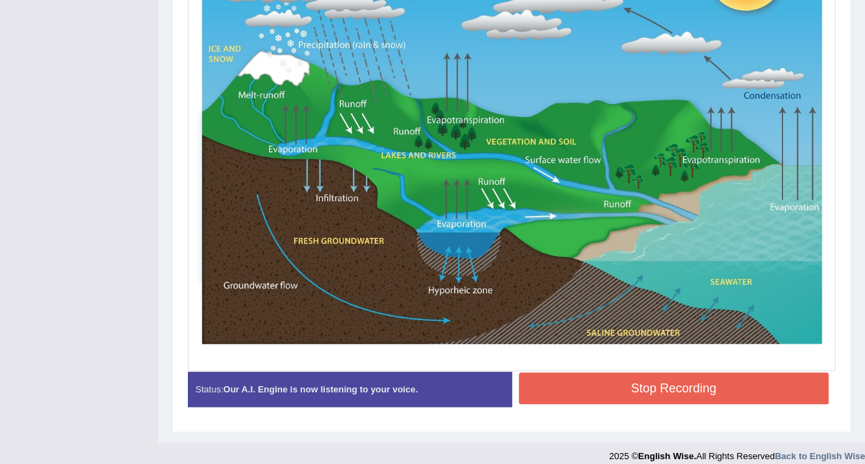
scroll to position [475, 0]
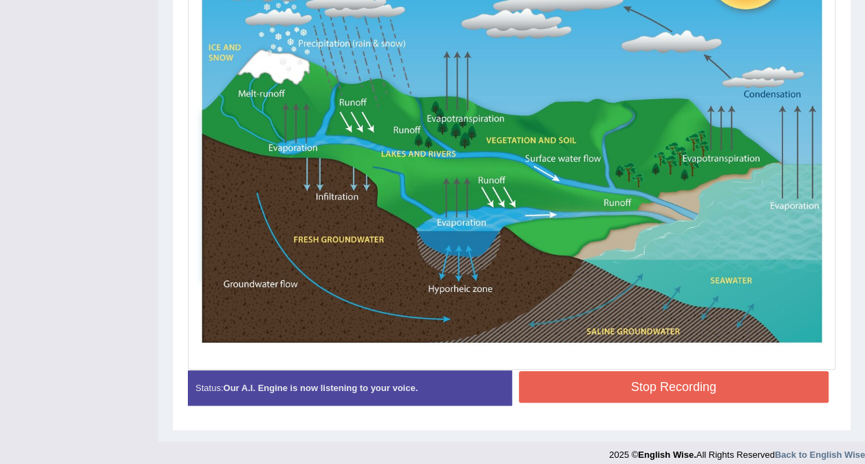
click at [510, 166] on img at bounding box center [511, 139] width 640 height 453
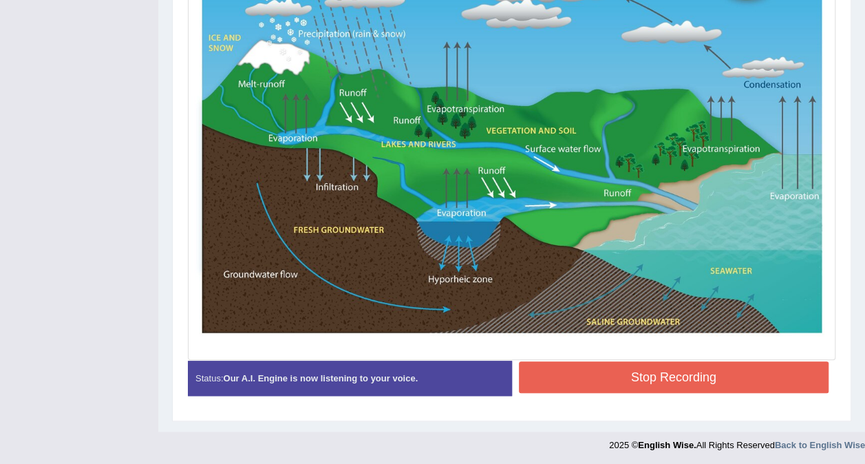
click at [524, 155] on img at bounding box center [511, 130] width 640 height 453
click at [588, 369] on button "Stop Recording" at bounding box center [674, 377] width 310 height 32
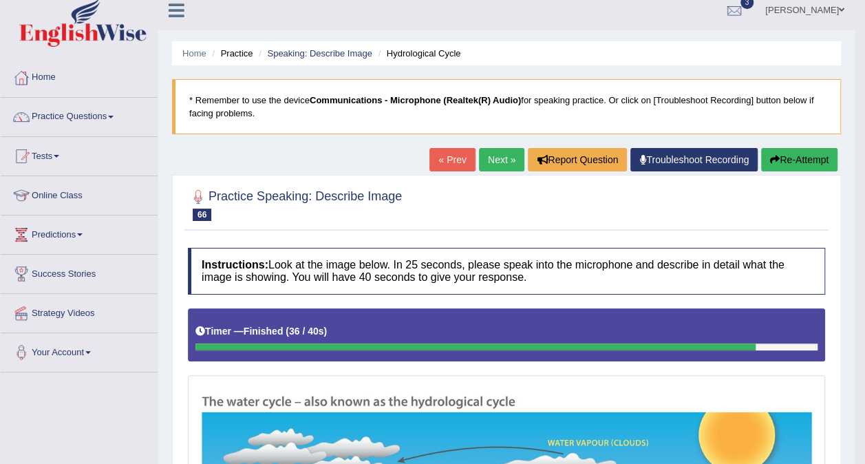
scroll to position [0, 0]
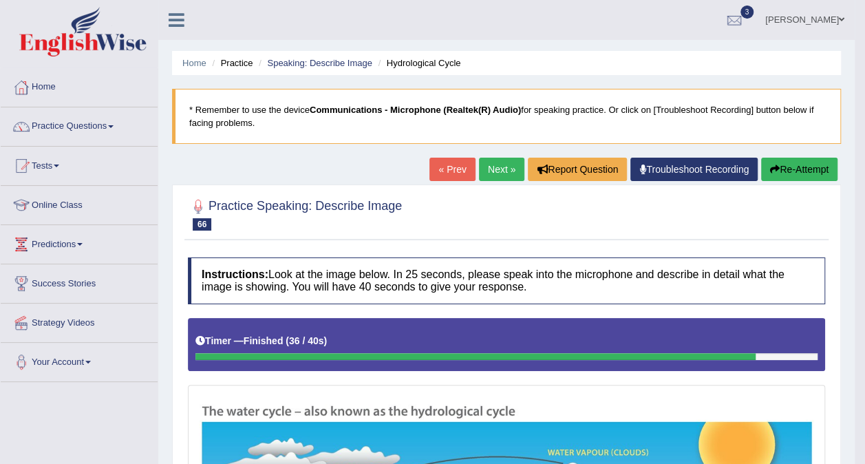
click at [502, 166] on link "Next »" at bounding box center [501, 169] width 45 height 23
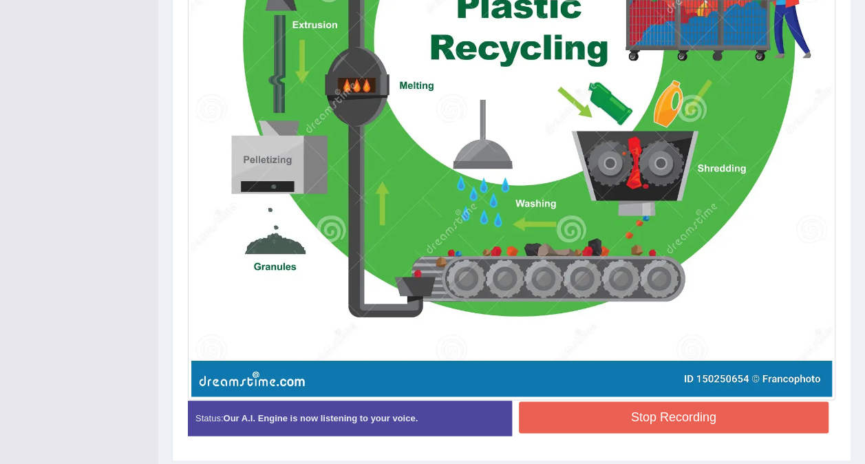
scroll to position [709, 0]
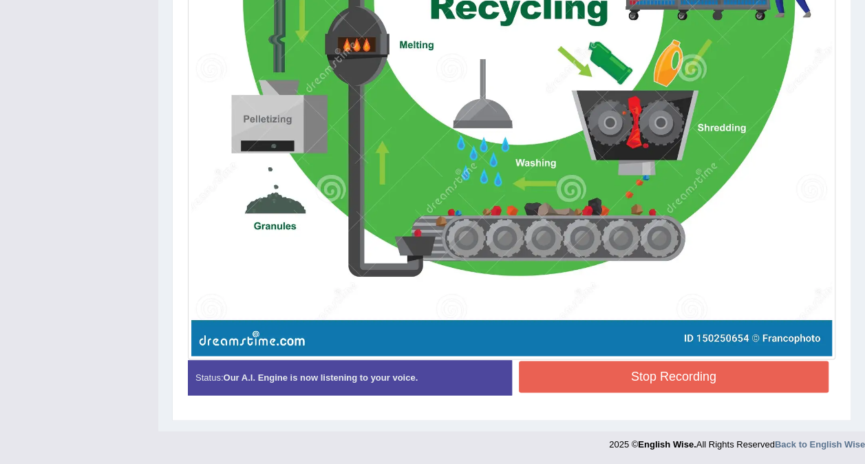
click at [646, 385] on button "Stop Recording" at bounding box center [674, 376] width 310 height 32
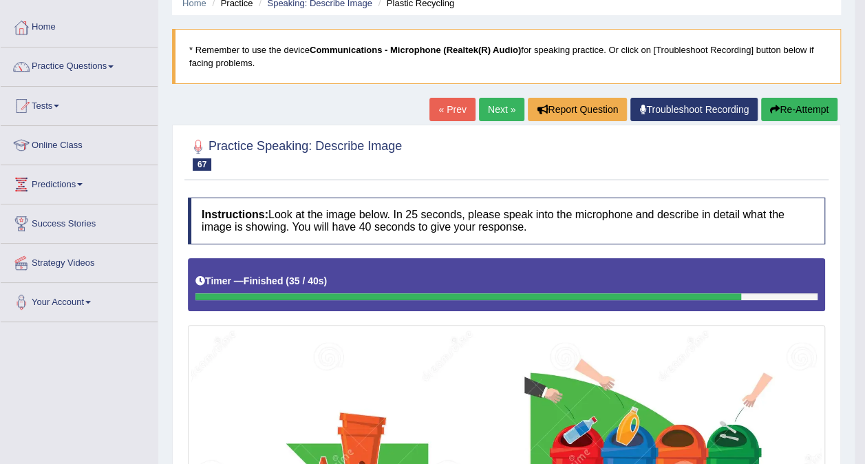
scroll to position [0, 0]
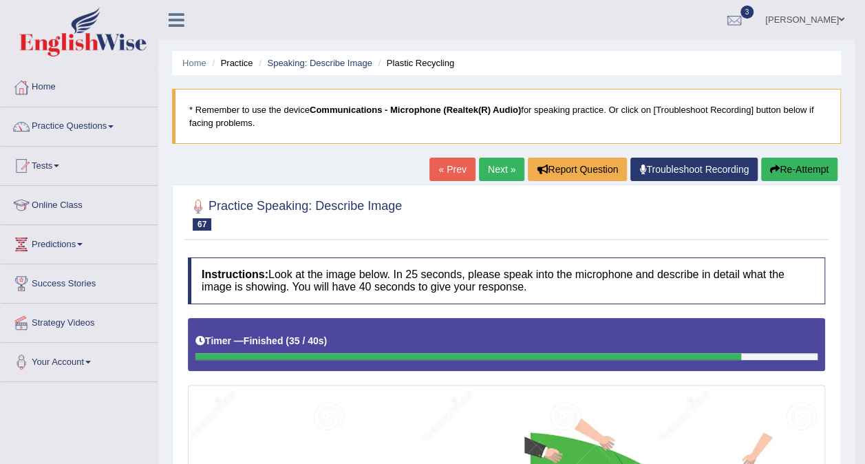
click at [502, 165] on link "Next »" at bounding box center [501, 169] width 45 height 23
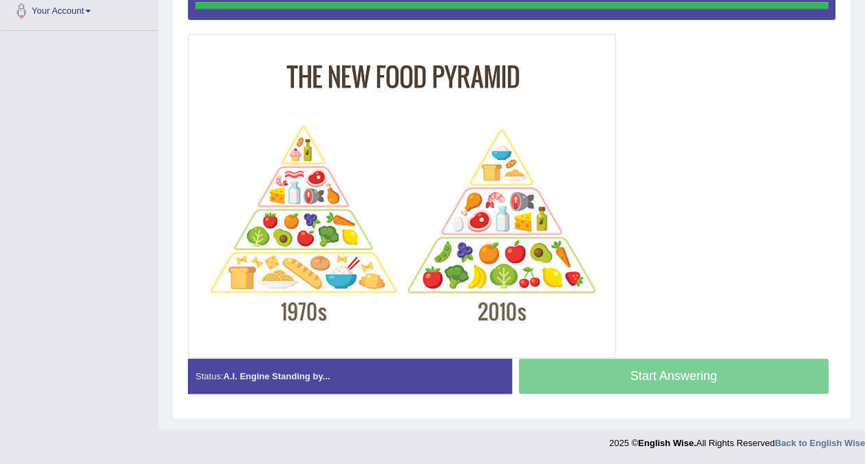
scroll to position [348, 0]
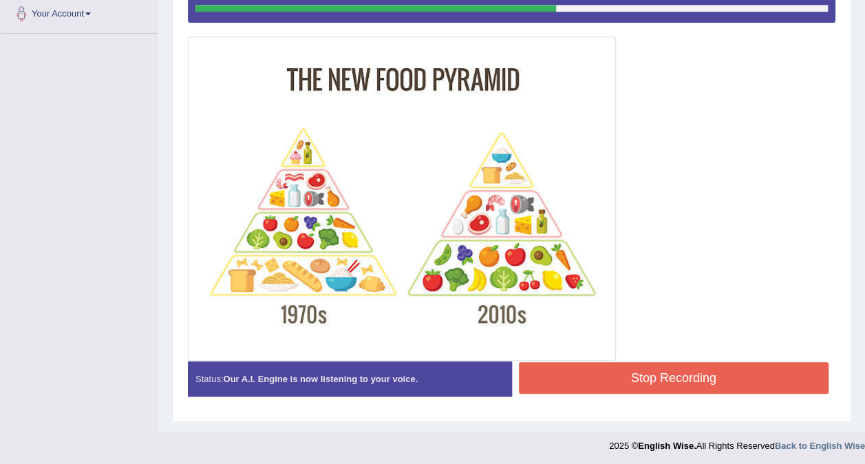
click at [667, 367] on button "Stop Recording" at bounding box center [674, 378] width 310 height 32
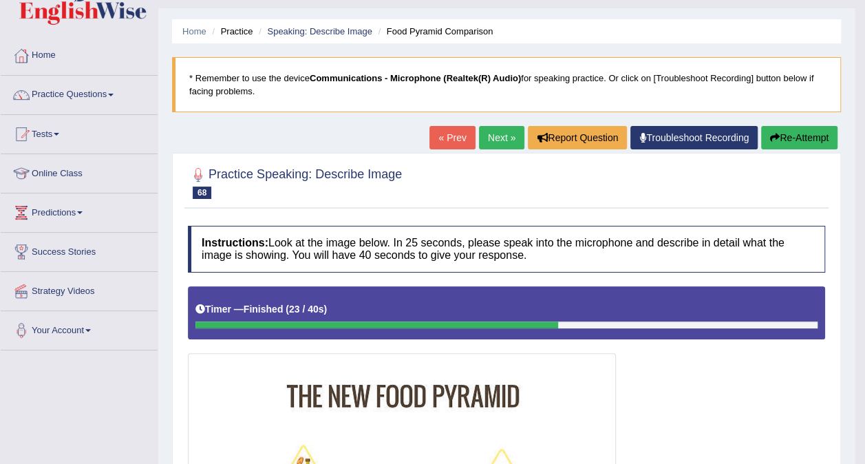
scroll to position [26, 0]
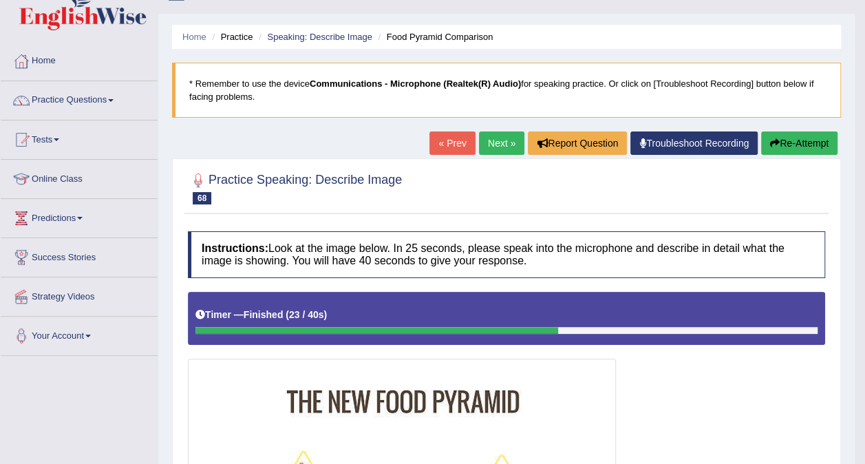
click at [497, 142] on link "Next »" at bounding box center [501, 142] width 45 height 23
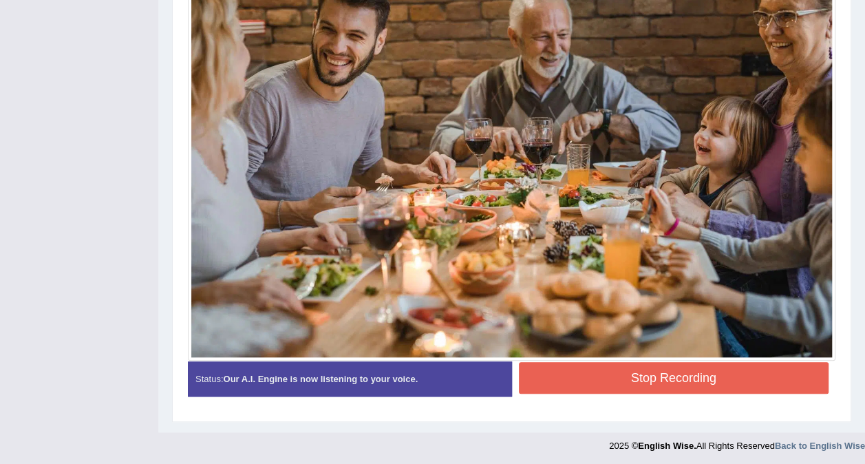
scroll to position [458, 0]
click at [621, 379] on button "Stop Recording" at bounding box center [674, 378] width 310 height 32
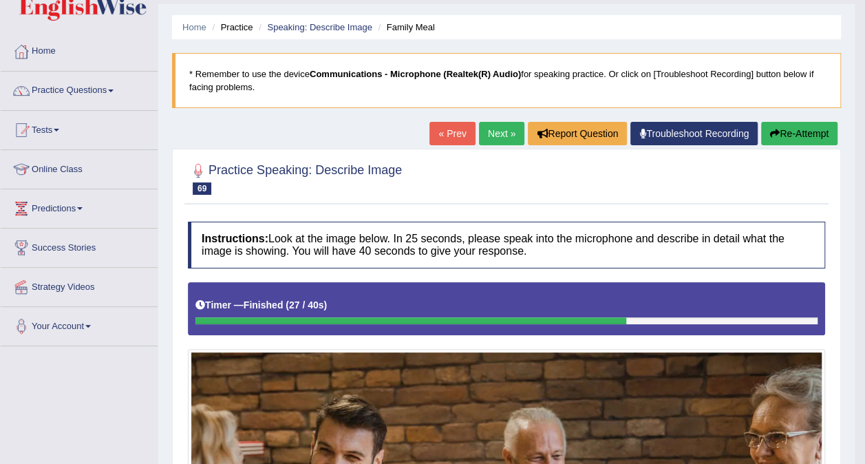
scroll to position [0, 0]
